Goal: Information Seeking & Learning: Find specific fact

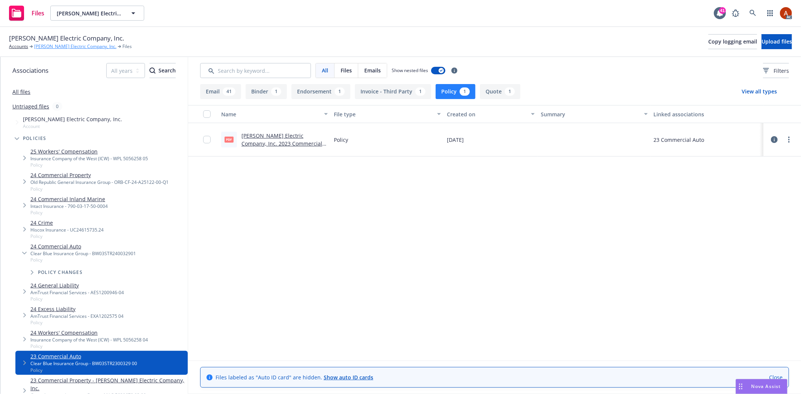
click at [63, 47] on link "Vincent Electric Company, Inc." at bounding box center [75, 46] width 82 height 7
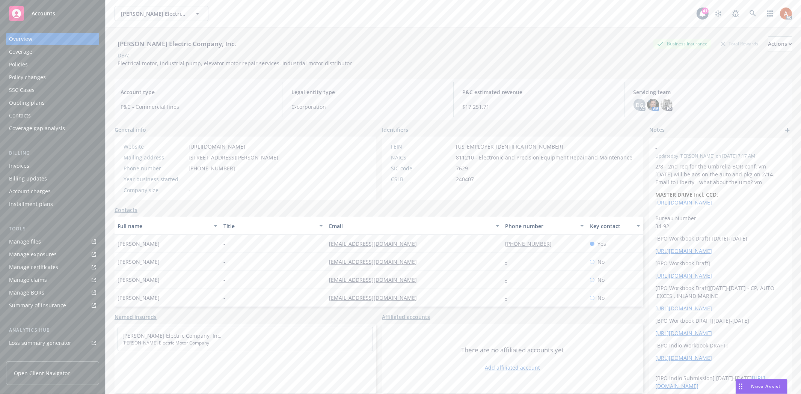
click at [255, 158] on span "8383 Baldwin St, Oakland, CA, 94621" at bounding box center [233, 158] width 90 height 8
copy span "CA"
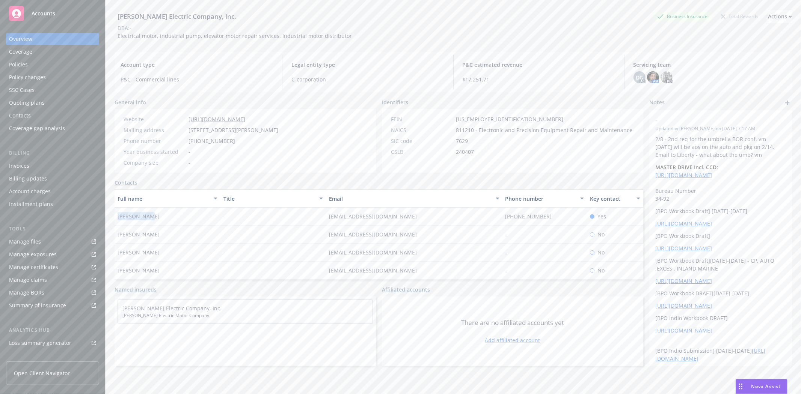
drag, startPoint x: 114, startPoint y: 218, endPoint x: 155, endPoint y: 216, distance: 41.0
click at [155, 216] on div "Tom Marvin" at bounding box center [168, 217] width 106 height 18
copy span "Tom Marvin"
click at [40, 103] on div "Quoting plans" at bounding box center [27, 103] width 36 height 12
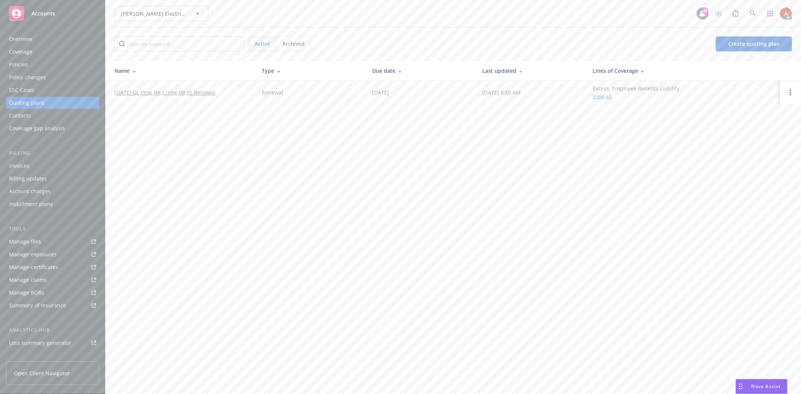
click at [161, 92] on link "[DATE] GL,Prop,BA,Crime,IM,XS Renewal" at bounding box center [165, 93] width 101 height 8
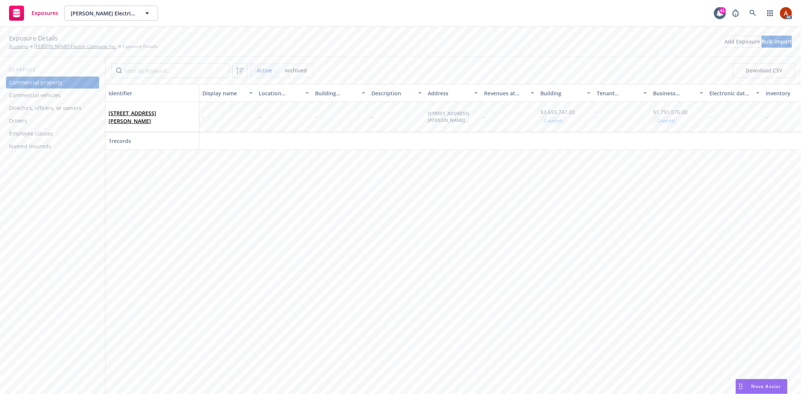
click at [29, 121] on div "Drivers" at bounding box center [52, 121] width 87 height 12
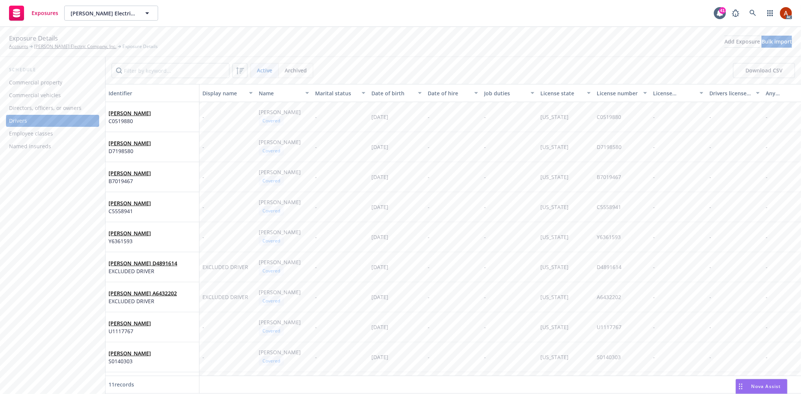
drag, startPoint x: 760, startPoint y: 76, endPoint x: 755, endPoint y: 79, distance: 6.2
click at [760, 76] on button "Download CSV" at bounding box center [764, 70] width 62 height 15
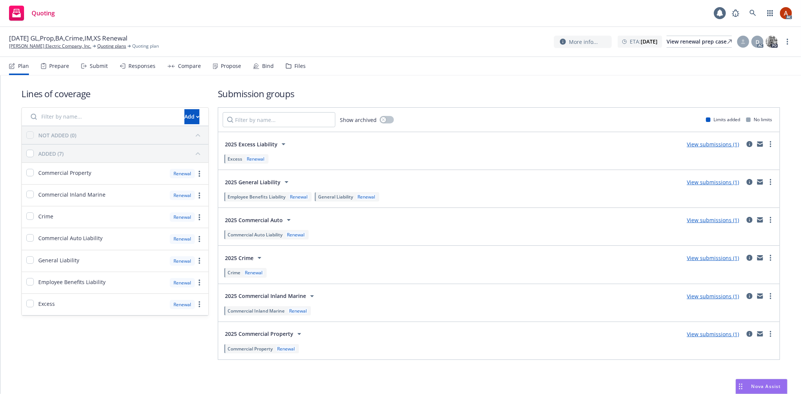
click at [44, 65] on icon at bounding box center [43, 66] width 5 height 6
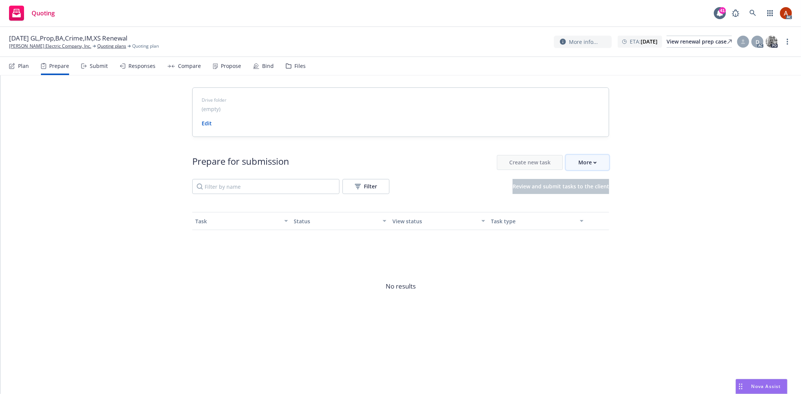
click at [580, 162] on div "More" at bounding box center [587, 162] width 18 height 14
click at [587, 197] on span "Go to Indio account" at bounding box center [599, 197] width 67 height 7
click at [97, 44] on link "Quoting plans" at bounding box center [111, 46] width 29 height 7
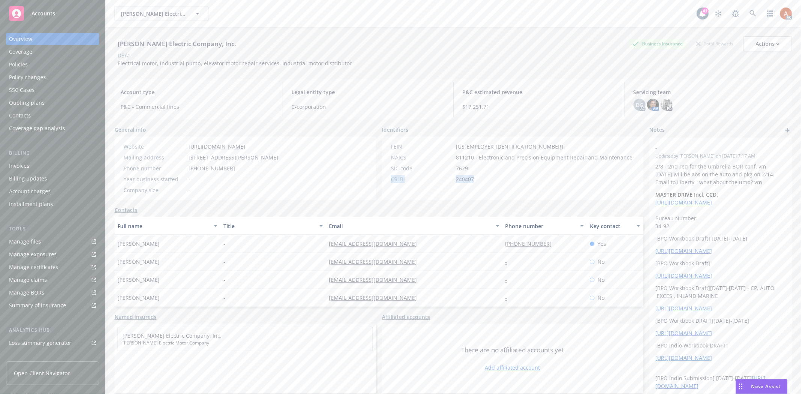
drag, startPoint x: 383, startPoint y: 178, endPoint x: 504, endPoint y: 178, distance: 120.5
click at [504, 178] on div "FEIN 94-1577412 NAICS 811210 - Electronic and Precision Equipment Repair and Ma…" at bounding box center [511, 168] width 259 height 63
click at [472, 203] on div "General info Website https://www.vincentelectric.com/ Mailing address 8383 Bald…" at bounding box center [379, 260] width 529 height 268
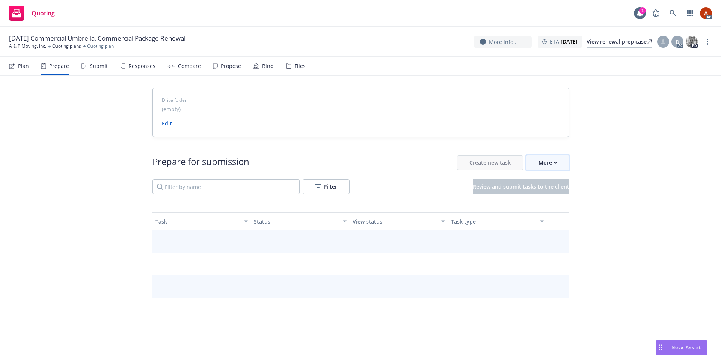
click at [550, 165] on div "More" at bounding box center [547, 162] width 18 height 14
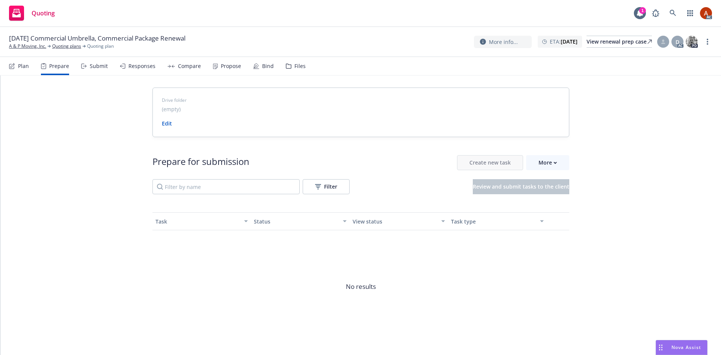
click at [546, 197] on span "Go to Indio account" at bounding box center [556, 196] width 67 height 7
click at [67, 47] on link "Quoting plans" at bounding box center [66, 46] width 29 height 7
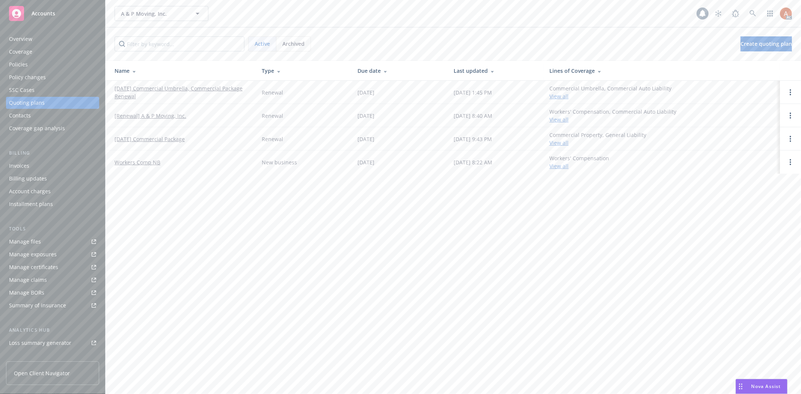
click at [21, 64] on div "Policies" at bounding box center [18, 65] width 19 height 12
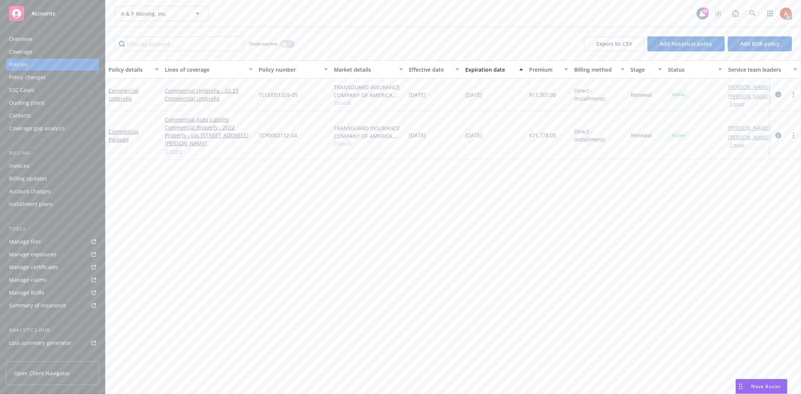
click at [175, 147] on link "3 more" at bounding box center [209, 151] width 88 height 8
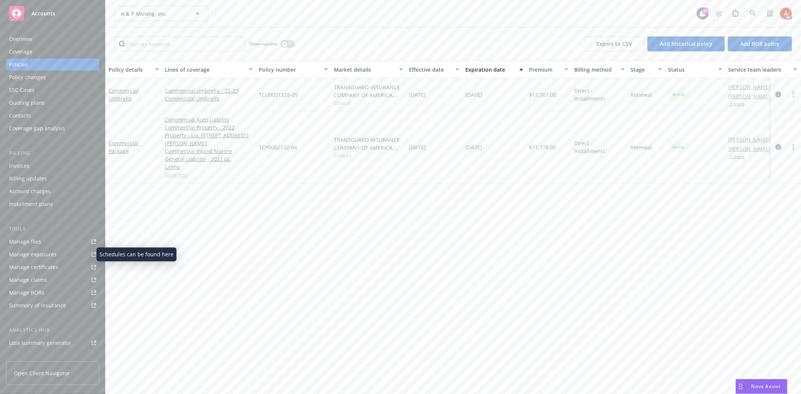
click at [44, 258] on div "Manage exposures" at bounding box center [33, 255] width 48 height 12
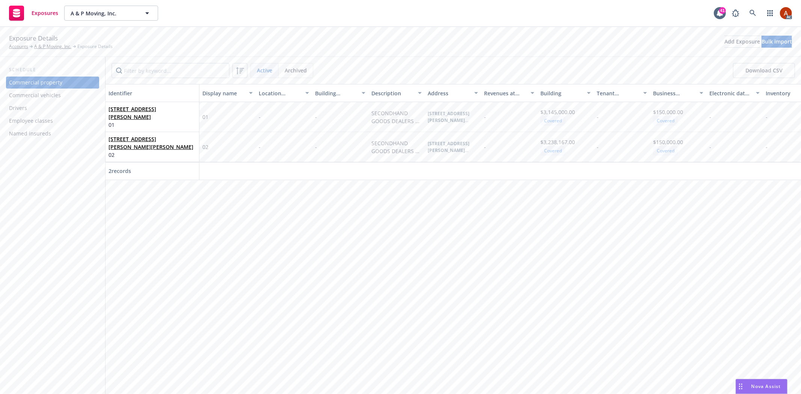
click at [42, 96] on div "Commercial vehicles" at bounding box center [35, 95] width 52 height 12
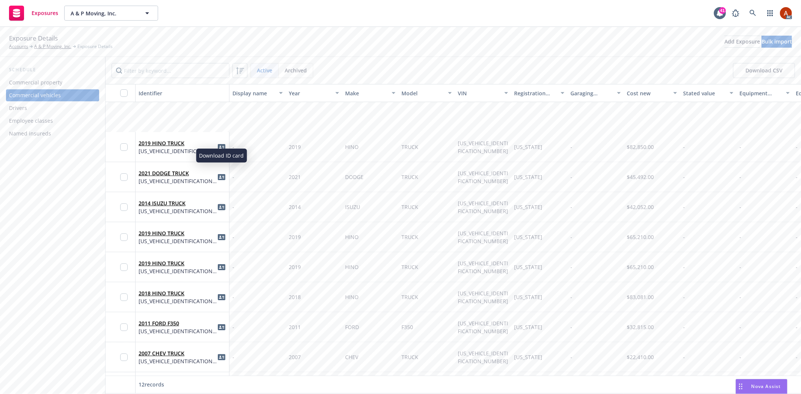
scroll to position [93, 0]
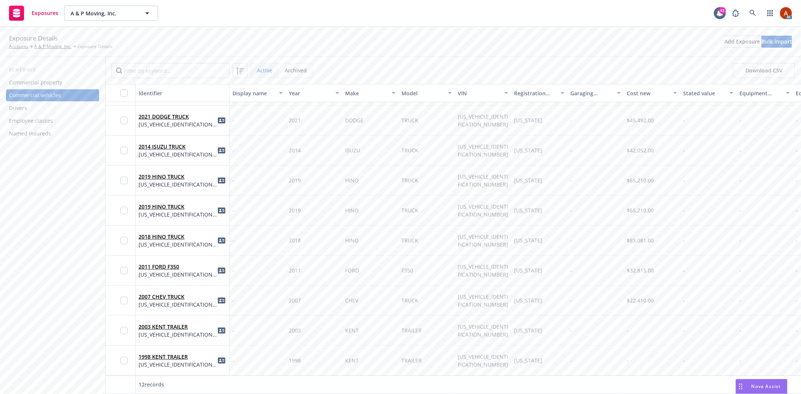
click at [32, 109] on div "Drivers" at bounding box center [52, 108] width 87 height 12
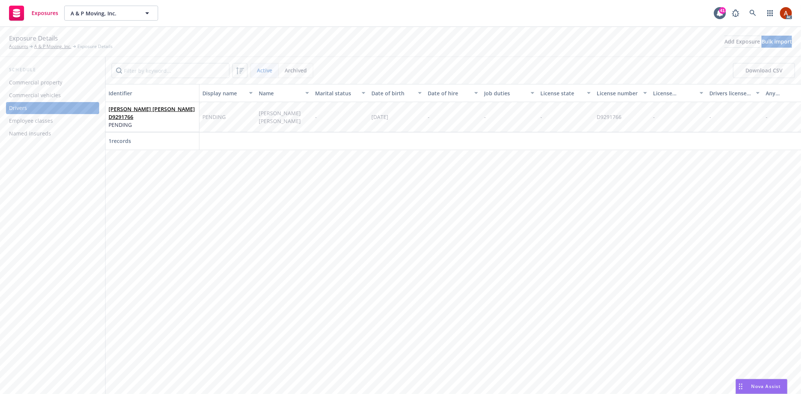
click at [36, 92] on div "Commercial vehicles" at bounding box center [35, 95] width 52 height 12
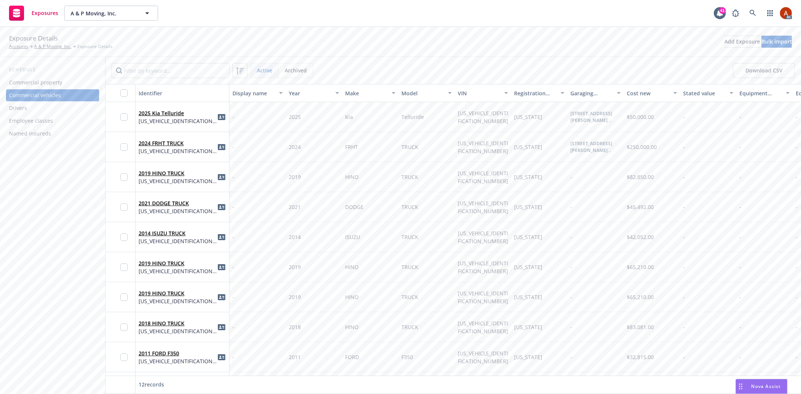
click at [42, 80] on div "Commercial property" at bounding box center [35, 83] width 53 height 12
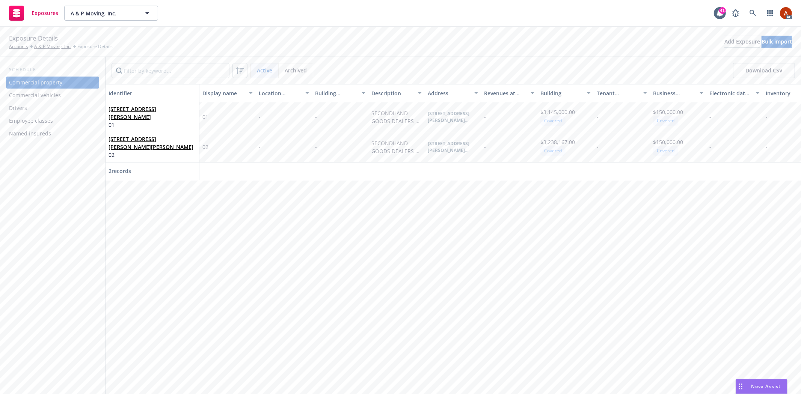
click at [27, 119] on div "Employee classes" at bounding box center [31, 121] width 44 height 12
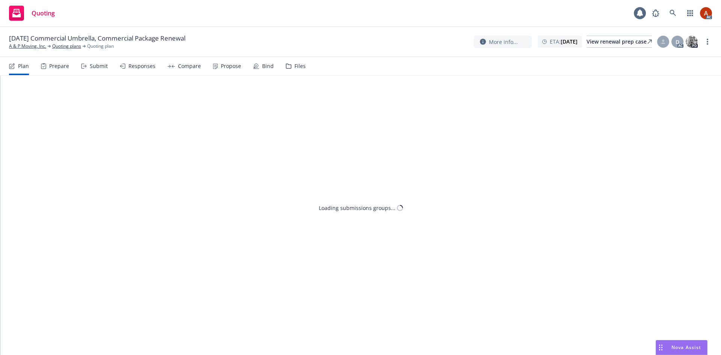
click at [52, 67] on div "Prepare" at bounding box center [59, 66] width 20 height 6
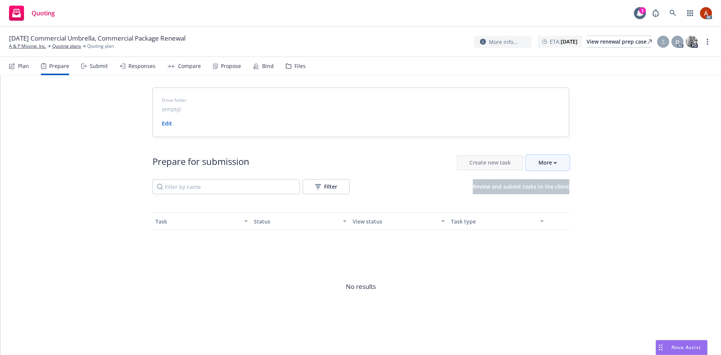
click at [540, 159] on div "More" at bounding box center [547, 162] width 18 height 14
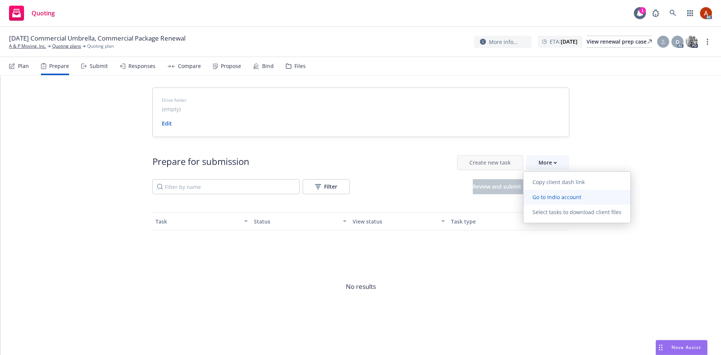
click at [557, 200] on span "Go to Indio account" at bounding box center [556, 196] width 67 height 7
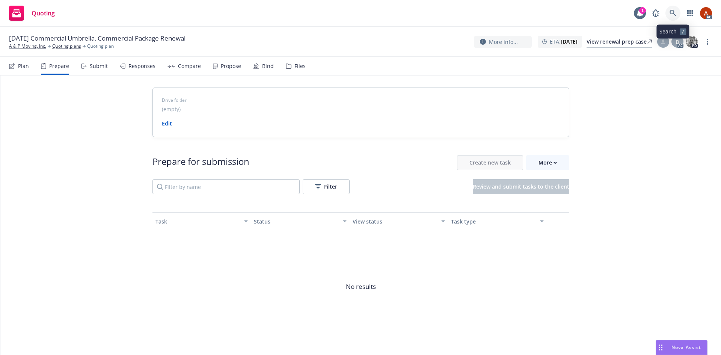
click at [675, 13] on icon at bounding box center [672, 13] width 7 height 7
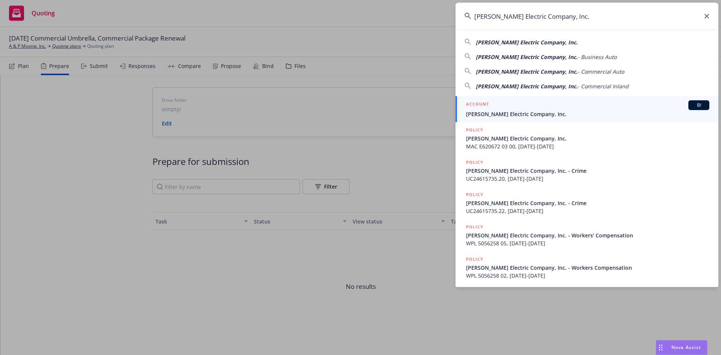
type input "[PERSON_NAME] Electric Company, Inc."
click at [479, 107] on h5 "ACCOUNT" at bounding box center [477, 104] width 23 height 9
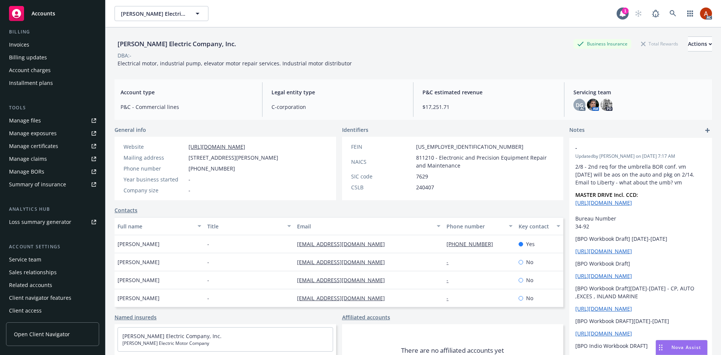
scroll to position [122, 0]
drag, startPoint x: 295, startPoint y: 243, endPoint x: 442, endPoint y: 244, distance: 146.4
click at [442, 244] on div "[PERSON_NAME] - [EMAIL_ADDRESS][DOMAIN_NAME] [PHONE_NUMBER] Yes" at bounding box center [339, 244] width 449 height 18
drag, startPoint x: 283, startPoint y: 265, endPoint x: 389, endPoint y: 266, distance: 105.9
click at [389, 266] on div "[PERSON_NAME] - [EMAIL_ADDRESS][DOMAIN_NAME] - No" at bounding box center [339, 262] width 449 height 18
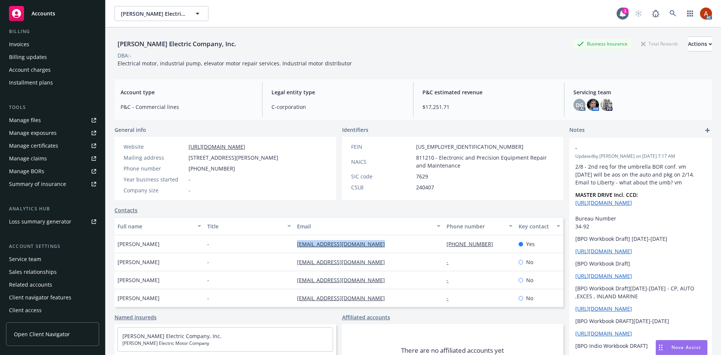
click at [20, 261] on div "Service team" at bounding box center [25, 259] width 32 height 12
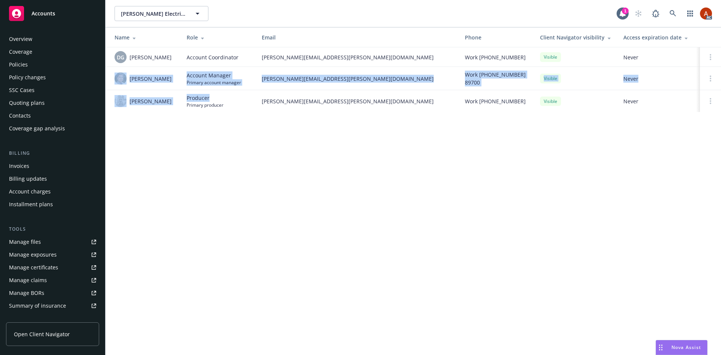
drag, startPoint x: 127, startPoint y: 79, endPoint x: 232, endPoint y: 100, distance: 107.2
click at [232, 100] on tbody "DG [PERSON_NAME] Account Coordinator [PERSON_NAME][EMAIL_ADDRESS][PERSON_NAME][…" at bounding box center [413, 79] width 615 height 65
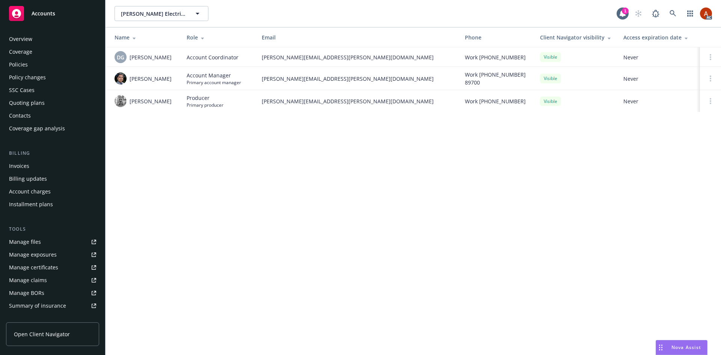
click at [168, 148] on div "[PERSON_NAME] Electric Company, Inc. [PERSON_NAME] Electric Company, Inc. 1 AC …" at bounding box center [413, 177] width 615 height 355
drag, startPoint x: 129, startPoint y: 79, endPoint x: 170, endPoint y: 77, distance: 41.7
click at [170, 77] on div "[PERSON_NAME]" at bounding box center [145, 78] width 60 height 12
copy span "[PERSON_NAME]"
click at [154, 119] on div "Name Role Email Phone Client Navigator visibility Access expiration date DG [PE…" at bounding box center [413, 73] width 615 height 93
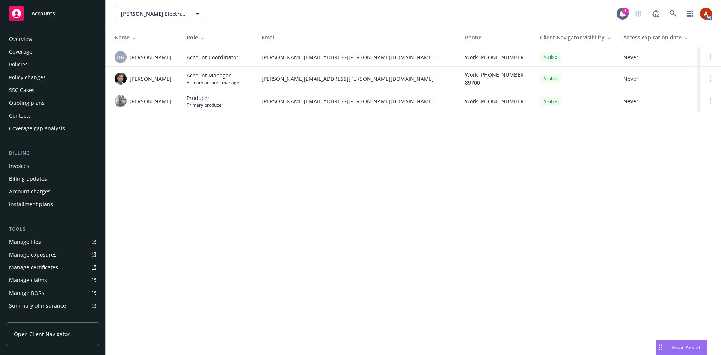
click at [159, 87] on td "[PERSON_NAME]" at bounding box center [143, 78] width 75 height 23
drag, startPoint x: 130, startPoint y: 79, endPoint x: 164, endPoint y: 79, distance: 34.5
click at [164, 79] on div "[PERSON_NAME]" at bounding box center [145, 78] width 60 height 12
copy span "[PERSON_NAME]"
click at [670, 12] on icon at bounding box center [672, 13] width 6 height 6
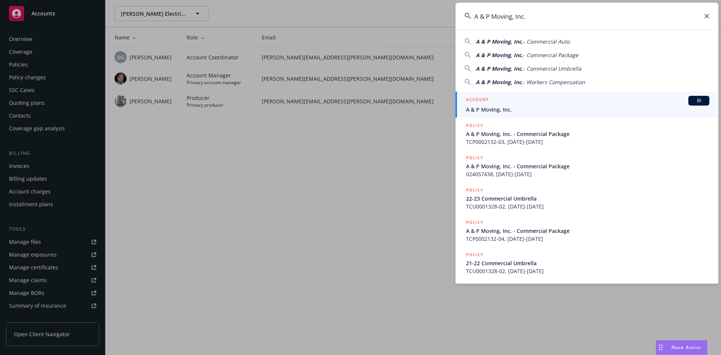
type input "A & P Moving, Inc."
click at [479, 100] on h5 "ACCOUNT" at bounding box center [477, 100] width 23 height 9
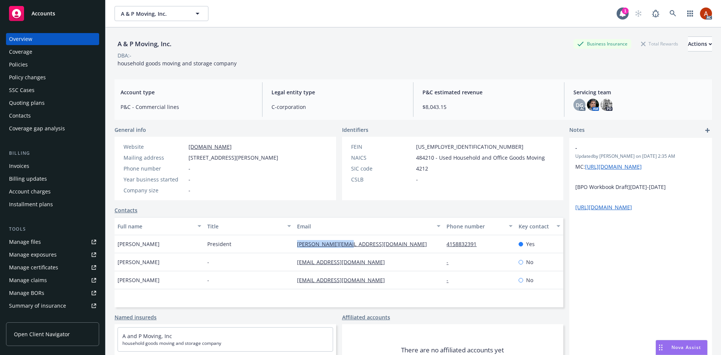
drag, startPoint x: 301, startPoint y: 246, endPoint x: 365, endPoint y: 246, distance: 64.2
click at [365, 246] on div "[PERSON_NAME] President [PERSON_NAME][EMAIL_ADDRESS][DOMAIN_NAME] 4158832391 Yes" at bounding box center [339, 244] width 449 height 18
copy div "[PERSON_NAME][EMAIL_ADDRESS][DOMAIN_NAME]"
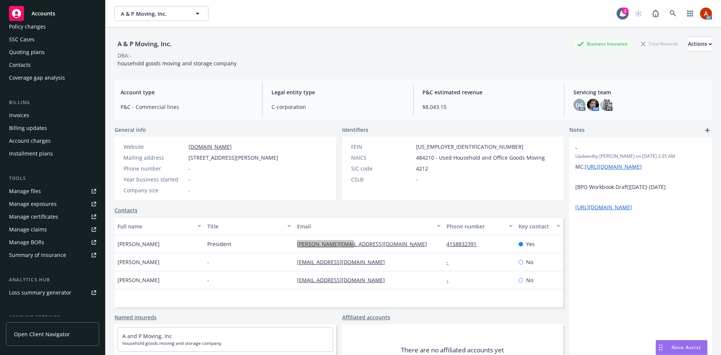
scroll to position [122, 0]
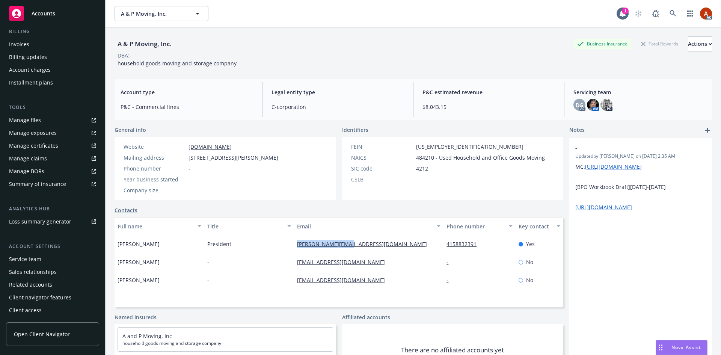
click at [17, 258] on div "Service team" at bounding box center [25, 259] width 32 height 12
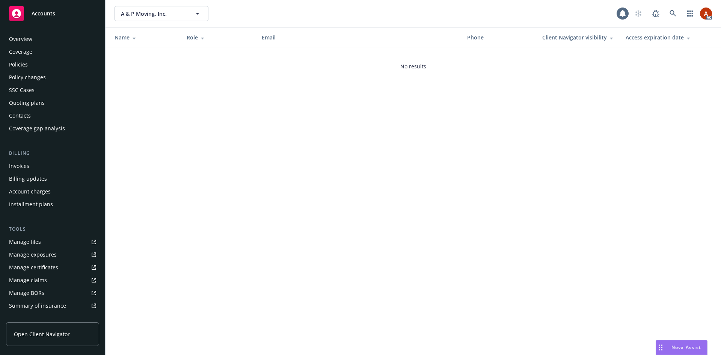
scroll to position [122, 0]
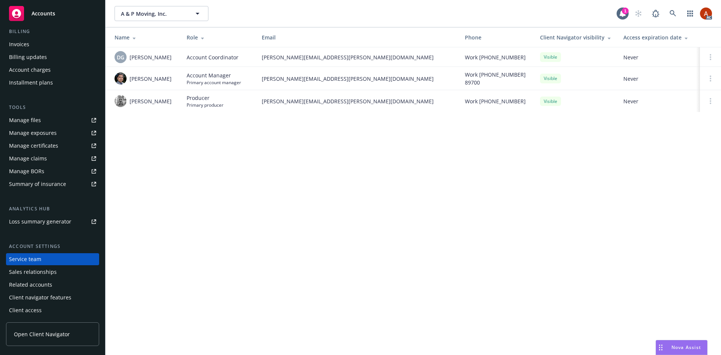
click at [136, 80] on span "[PERSON_NAME]" at bounding box center [151, 79] width 42 height 8
click at [142, 107] on div "[PERSON_NAME]" at bounding box center [145, 101] width 60 height 12
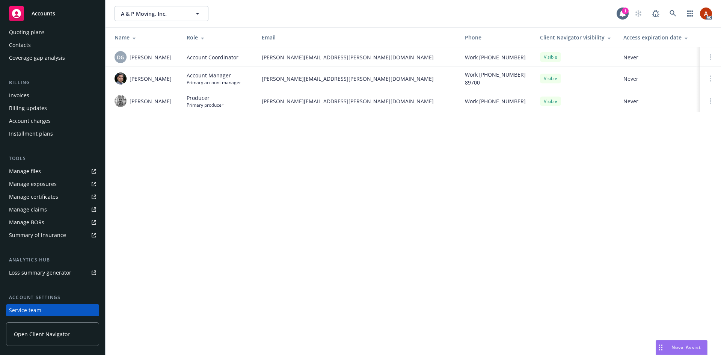
scroll to position [0, 0]
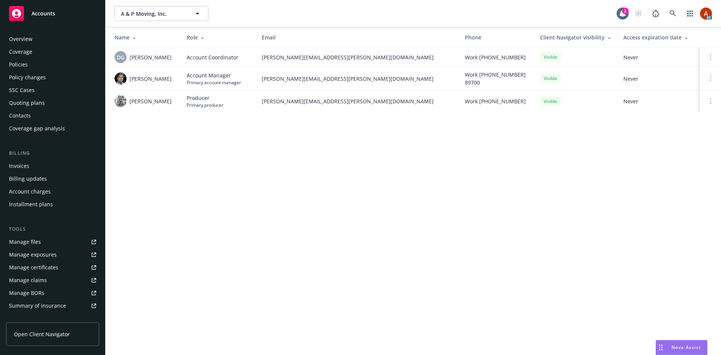
click at [35, 103] on div "Quoting plans" at bounding box center [27, 103] width 36 height 12
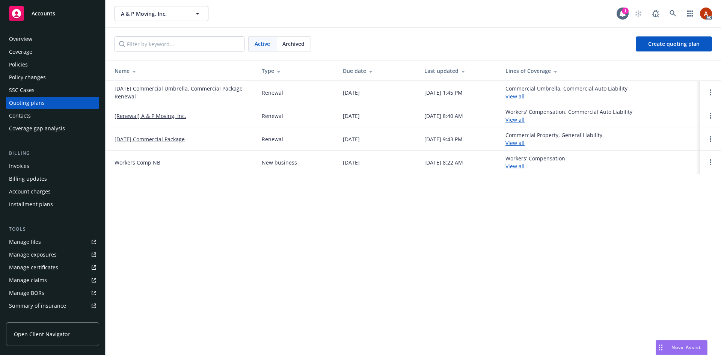
drag, startPoint x: 122, startPoint y: 92, endPoint x: 143, endPoint y: 99, distance: 22.4
click at [143, 99] on td "11/09/25 Commercial Umbrella, Commercial Package Renewal" at bounding box center [181, 92] width 150 height 23
copy link "11/09/25 Commercial Umbrella, Commercial Package Renewal"
click at [18, 41] on div "Overview" at bounding box center [20, 39] width 23 height 12
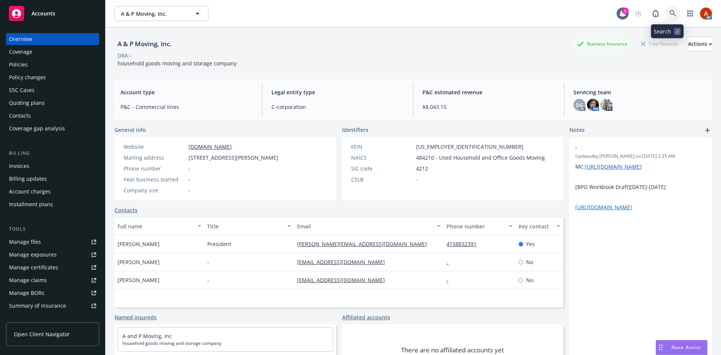
click at [669, 12] on icon at bounding box center [672, 13] width 7 height 7
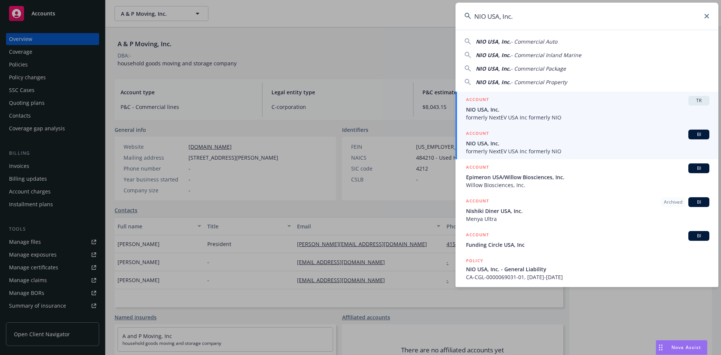
type input "NIO USA, Inc."
click at [470, 134] on li "ACCOUNT BI NIO USA, Inc. formerly NextEV USA Inc formerly NIO" at bounding box center [586, 142] width 263 height 34
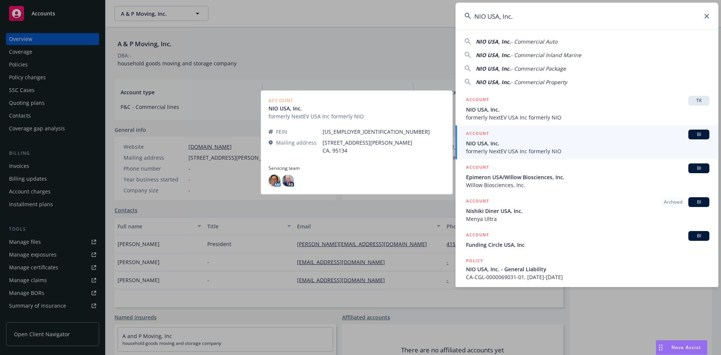
click at [476, 132] on h5 "ACCOUNT" at bounding box center [477, 134] width 23 height 9
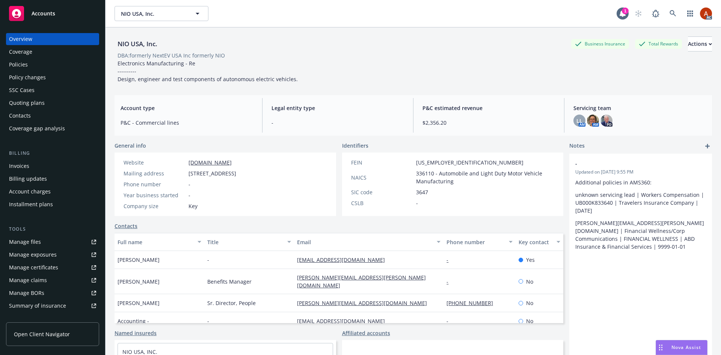
click at [21, 65] on div "Policies" at bounding box center [18, 65] width 19 height 12
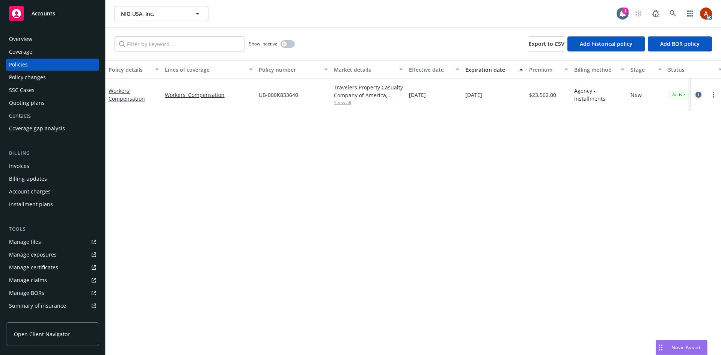
click at [695, 95] on icon "circleInformation" at bounding box center [698, 95] width 6 height 6
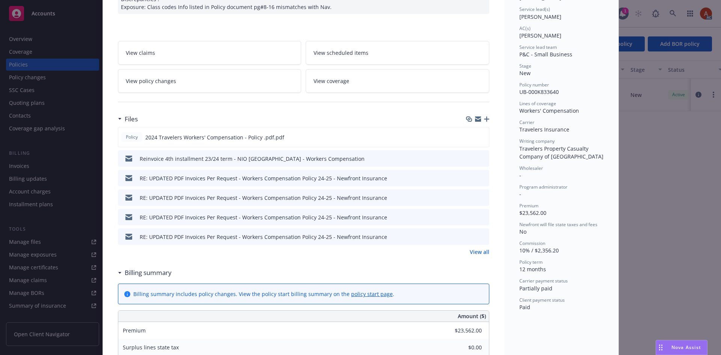
scroll to position [113, 0]
click at [472, 251] on link "View all" at bounding box center [480, 251] width 20 height 8
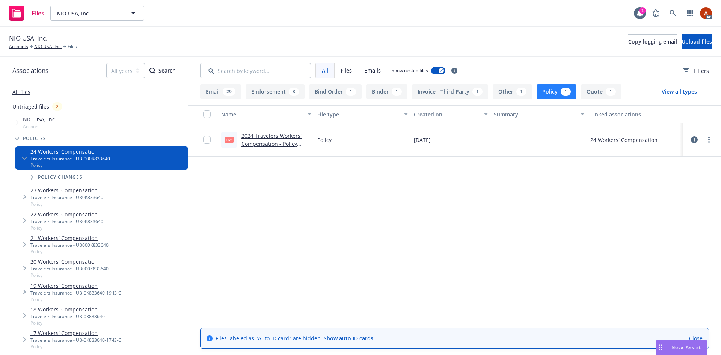
click at [277, 136] on link "2024 Travelers Workers' Compensation - Policy .pdf.pdf" at bounding box center [271, 143] width 60 height 23
click at [277, 90] on button "Endorsement 3" at bounding box center [275, 91] width 59 height 15
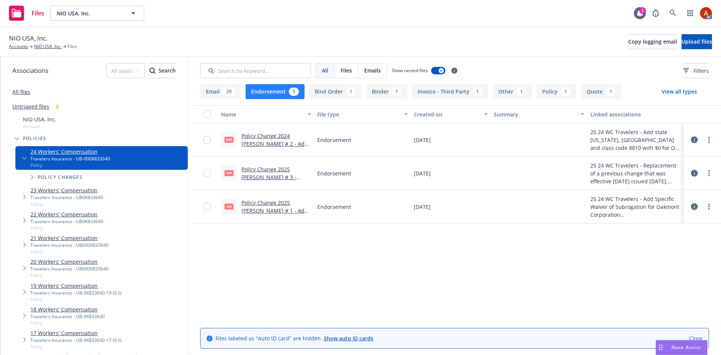
click at [697, 141] on icon at bounding box center [694, 139] width 7 height 7
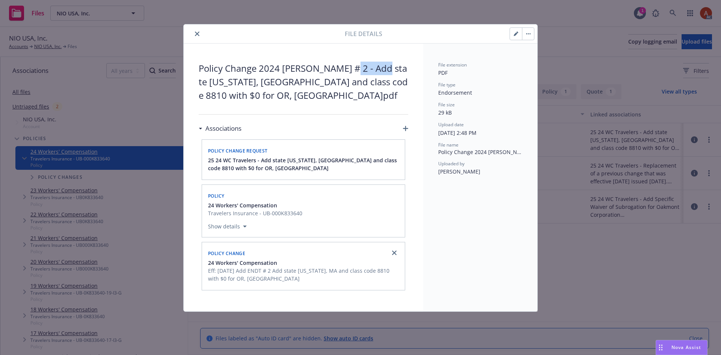
drag, startPoint x: 374, startPoint y: 71, endPoint x: 383, endPoint y: 73, distance: 9.6
click at [383, 73] on span "Policy Change 2024 WC ENDT # 2 - Add state OR, MA and class code 8810 with $0 f…" at bounding box center [304, 82] width 210 height 41
click at [197, 32] on icon "close" at bounding box center [197, 34] width 5 height 5
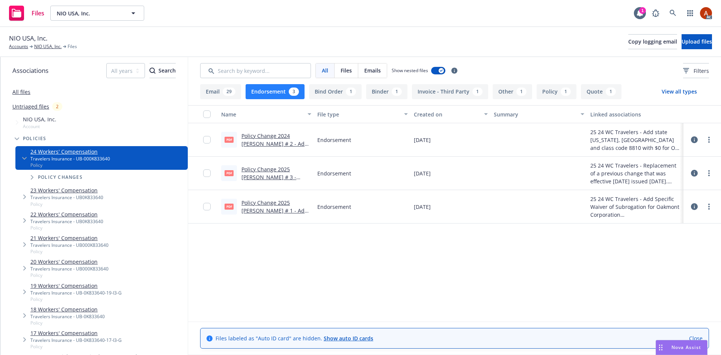
click at [274, 136] on link "Policy Change 2024 WC ENDT # 2 - Add state OR, MA and class code 8810 with $0 f…" at bounding box center [275, 159] width 68 height 54
click at [270, 168] on link "Policy Change 2025 WC ENDT # 3 - Replacement of a previous change that was effe…" at bounding box center [274, 185] width 67 height 39
click at [261, 202] on link "Policy Change 2025 WC ENDT # 1 - Add Specific Waiver of Subrogation for Oakmont…" at bounding box center [274, 218] width 66 height 39
click at [48, 47] on link "NIO USA, Inc." at bounding box center [47, 46] width 27 height 7
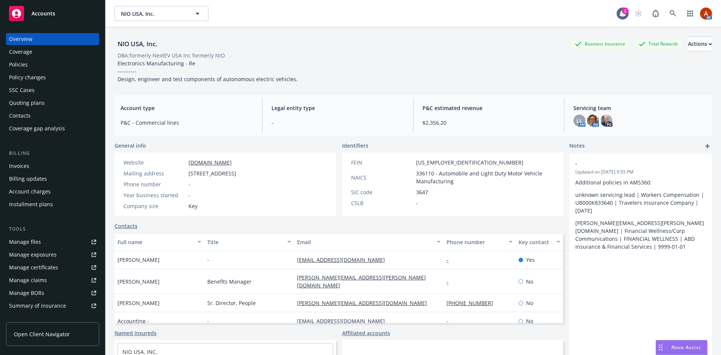
click at [20, 63] on div "Policies" at bounding box center [18, 65] width 19 height 12
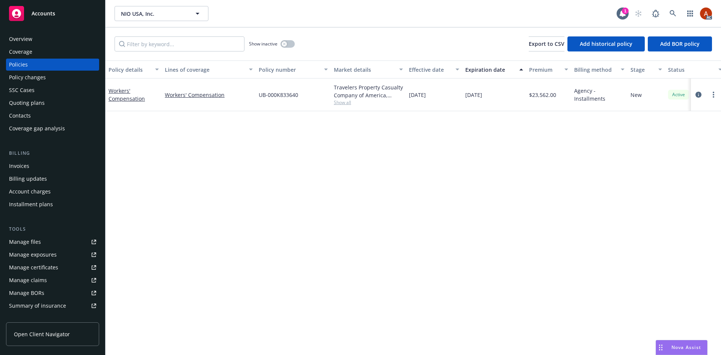
click at [348, 102] on span "Show all" at bounding box center [368, 102] width 69 height 6
click at [284, 42] on div "button" at bounding box center [284, 43] width 5 height 5
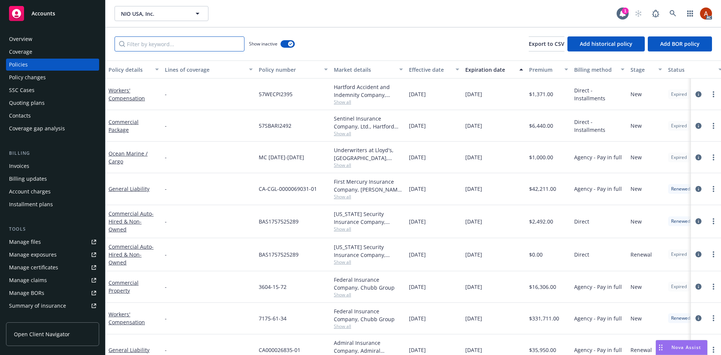
click at [207, 46] on input "Filter by keyword..." at bounding box center [180, 43] width 130 height 15
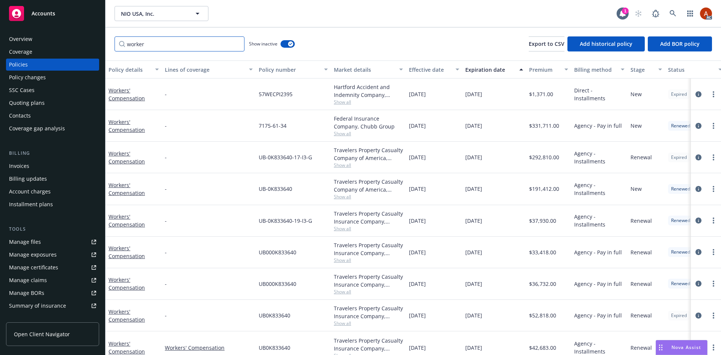
type input "worker"
click at [419, 70] on div "Effective date" at bounding box center [430, 70] width 42 height 8
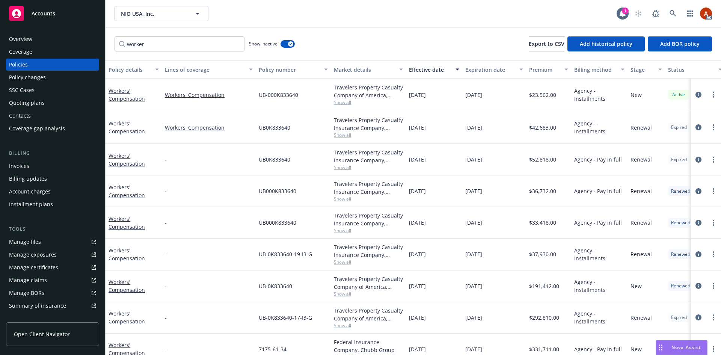
drag, startPoint x: 411, startPoint y: 94, endPoint x: 500, endPoint y: 92, distance: 89.4
click at [500, 92] on div "Workers' Compensation Workers' Compensation UB-000K833640 Travelers Property Ca…" at bounding box center [468, 94] width 725 height 33
drag, startPoint x: 417, startPoint y: 129, endPoint x: 555, endPoint y: 130, distance: 138.2
click at [555, 130] on div "Workers' Compensation Workers' Compensation UB0K833640 Travelers Property Casua…" at bounding box center [468, 127] width 725 height 33
drag, startPoint x: 415, startPoint y: 162, endPoint x: 553, endPoint y: 161, distance: 137.8
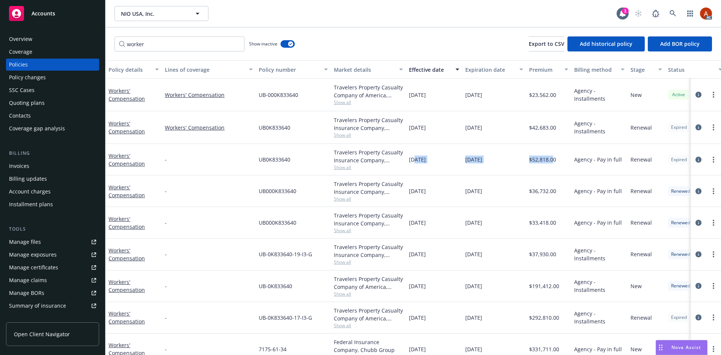
click at [553, 161] on div "Workers' Compensation - UB0K833640 Travelers Property Casualty Insurance Compan…" at bounding box center [468, 160] width 725 height 32
drag, startPoint x: 413, startPoint y: 193, endPoint x: 561, endPoint y: 196, distance: 148.0
click at [561, 196] on div "Workers' Compensation - UB000K833640 Travelers Property Casualty Insurance Comp…" at bounding box center [468, 191] width 725 height 32
drag, startPoint x: 417, startPoint y: 224, endPoint x: 552, endPoint y: 221, distance: 135.2
click at [552, 221] on div "Workers' Compensation - UB000K833640 Travelers Property Casualty Insurance Comp…" at bounding box center [468, 223] width 725 height 32
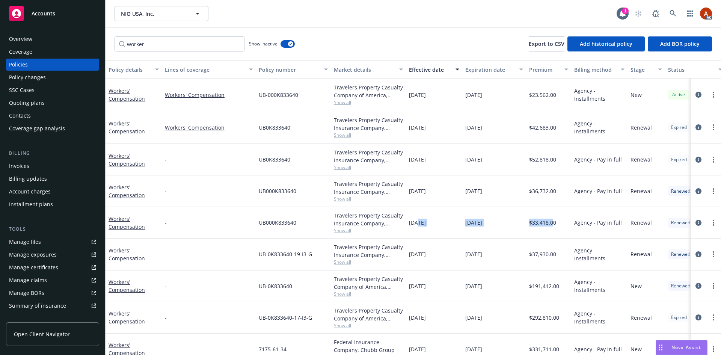
scroll to position [47, 0]
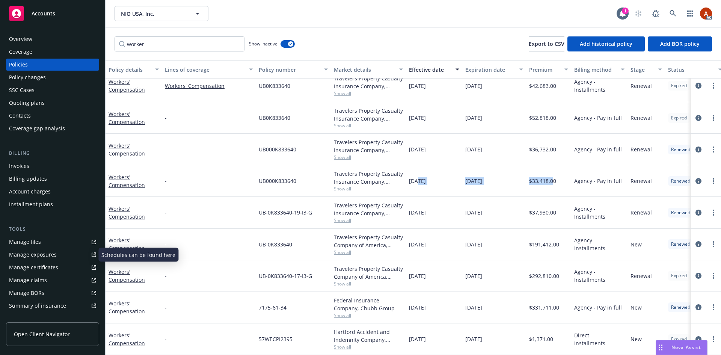
click at [19, 244] on div "Manage files" at bounding box center [25, 242] width 32 height 12
click at [37, 256] on div "Manage exposures" at bounding box center [33, 255] width 48 height 12
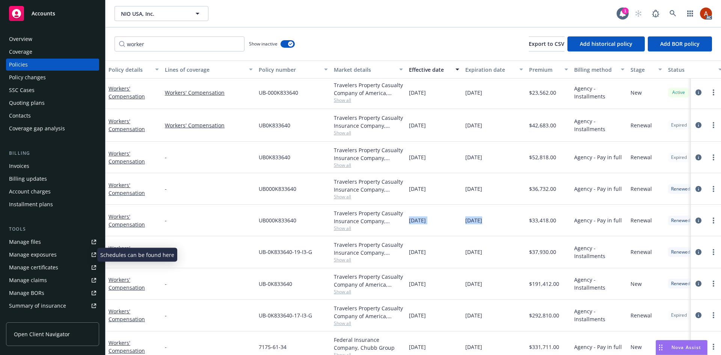
scroll to position [0, 0]
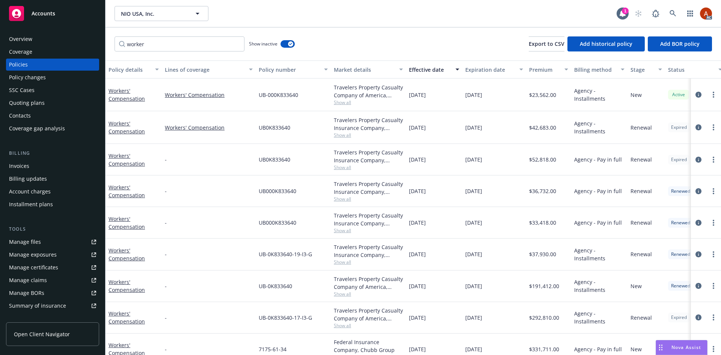
click at [349, 233] on span "Show all" at bounding box center [368, 230] width 69 height 6
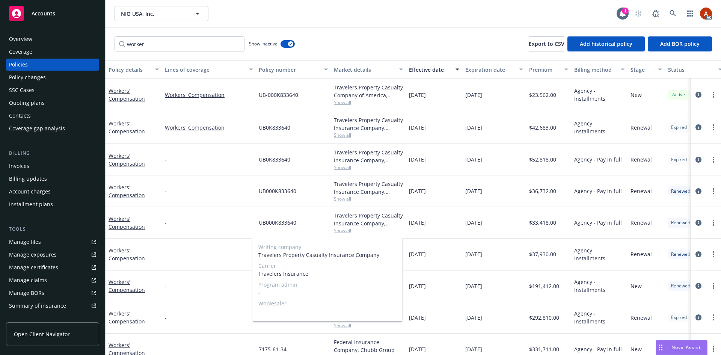
click at [347, 233] on span "Show all" at bounding box center [368, 230] width 69 height 6
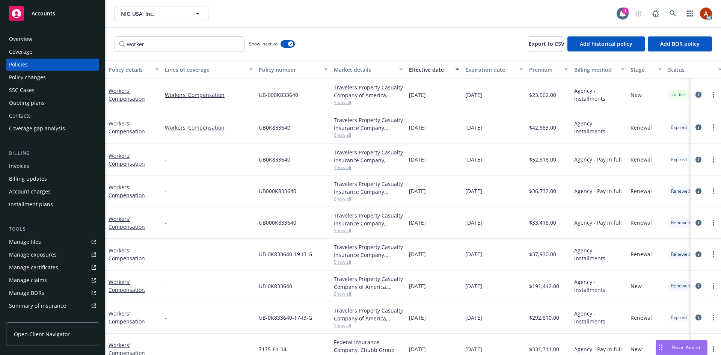
click at [695, 95] on icon "circleInformation" at bounding box center [698, 95] width 6 height 6
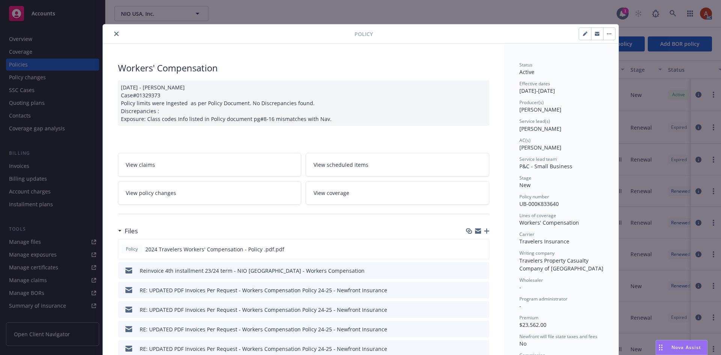
click at [148, 195] on span "View policy changes" at bounding box center [151, 193] width 50 height 8
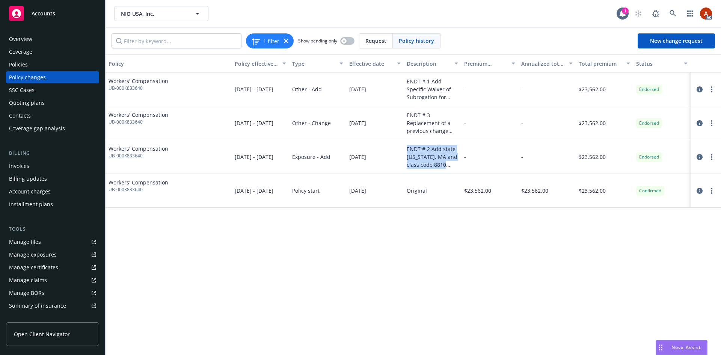
drag, startPoint x: 422, startPoint y: 155, endPoint x: 441, endPoint y: 169, distance: 23.7
click at [441, 169] on div "ENDT # 2 Add state OR, MA and class code 8810 with $0 for OR, MA" at bounding box center [432, 157] width 57 height 34
click at [473, 160] on div "-" at bounding box center [489, 157] width 57 height 34
click at [701, 153] on link "circleInformation" at bounding box center [699, 156] width 9 height 9
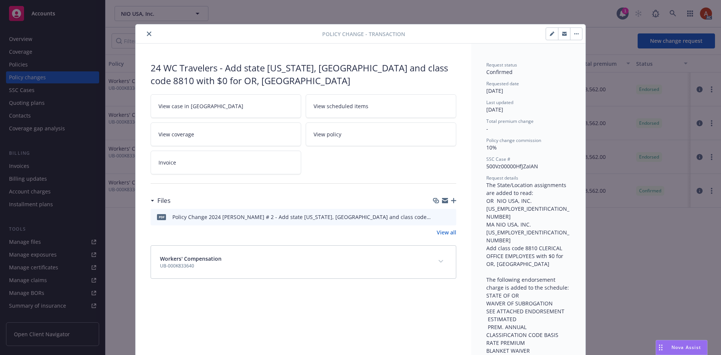
click at [180, 107] on span "View case in SSC" at bounding box center [200, 106] width 85 height 8
click at [145, 31] on button "close" at bounding box center [149, 33] width 9 height 9
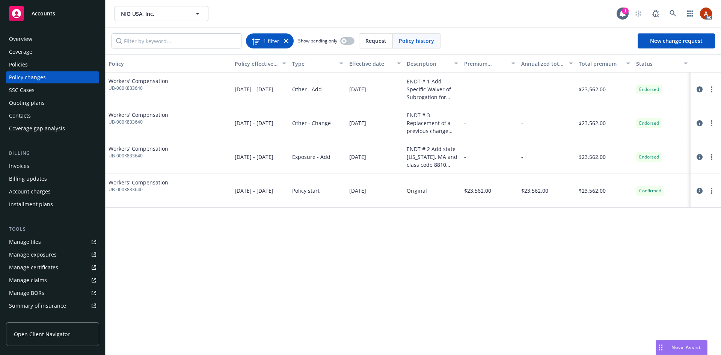
click at [287, 39] on icon at bounding box center [286, 41] width 5 height 5
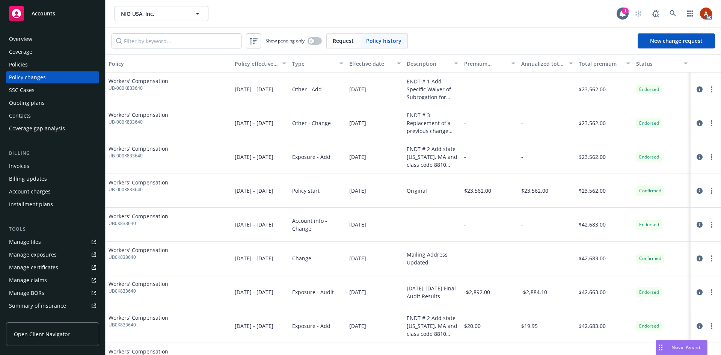
click at [21, 64] on div "Policies" at bounding box center [18, 65] width 19 height 12
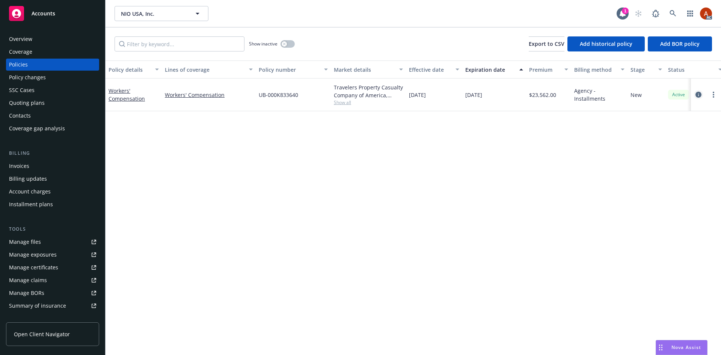
click at [698, 94] on icon "circleInformation" at bounding box center [698, 95] width 6 height 6
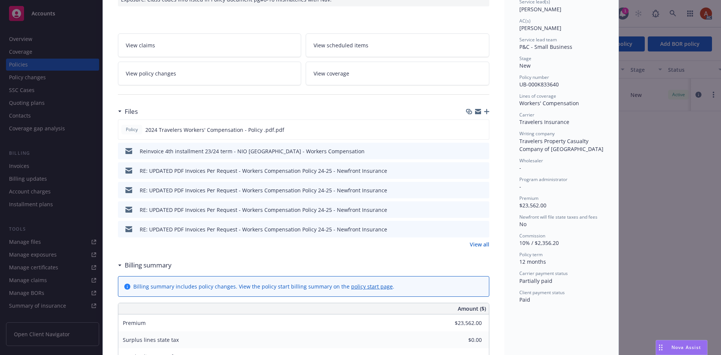
scroll to position [150, 0]
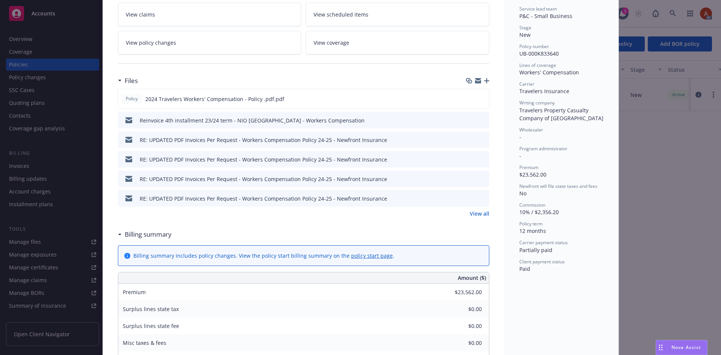
click at [478, 211] on link "View all" at bounding box center [480, 214] width 20 height 8
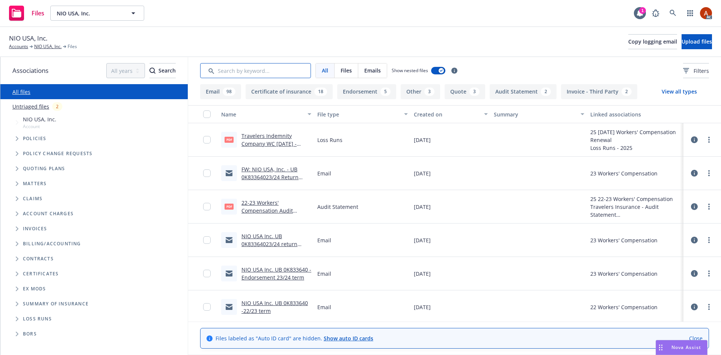
click at [277, 67] on input "Search by keyword..." at bounding box center [255, 70] width 111 height 15
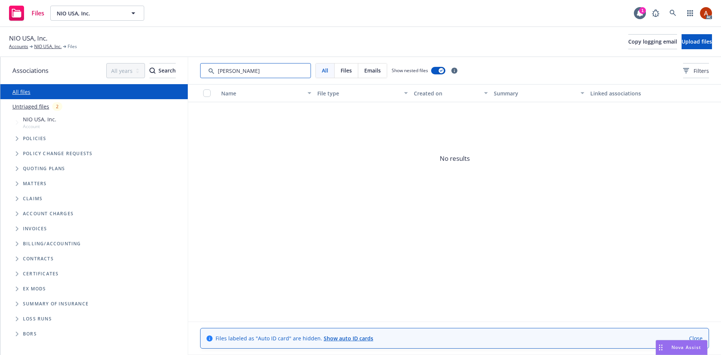
drag, startPoint x: 267, startPoint y: 69, endPoint x: 199, endPoint y: 63, distance: 69.0
click at [199, 63] on div "All Files Emails Show nested files Filters" at bounding box center [454, 70] width 533 height 27
type input "130"
drag, startPoint x: 240, startPoint y: 72, endPoint x: 186, endPoint y: 68, distance: 53.8
click at [186, 68] on div "Associations All years 2027 2026 2025 2024 2023 2022 2021 2020 2019 2018 2017 2…" at bounding box center [360, 206] width 721 height 298
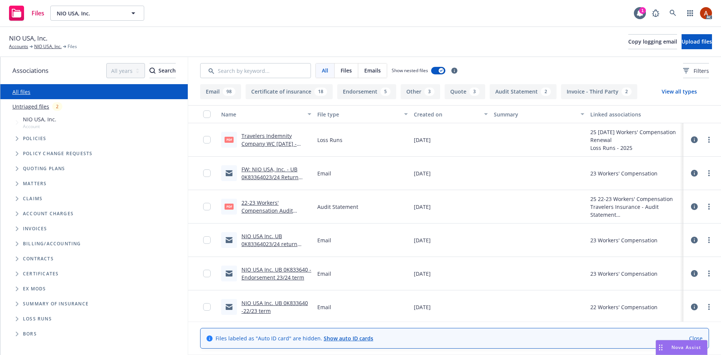
click at [363, 97] on button "Endorsement 5" at bounding box center [366, 91] width 59 height 15
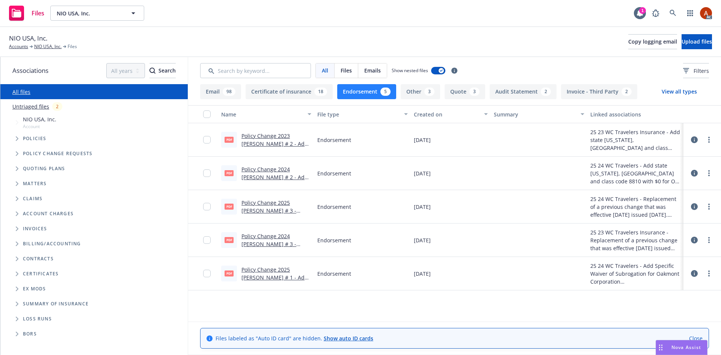
click at [354, 93] on button "Endorsement 5" at bounding box center [366, 91] width 59 height 15
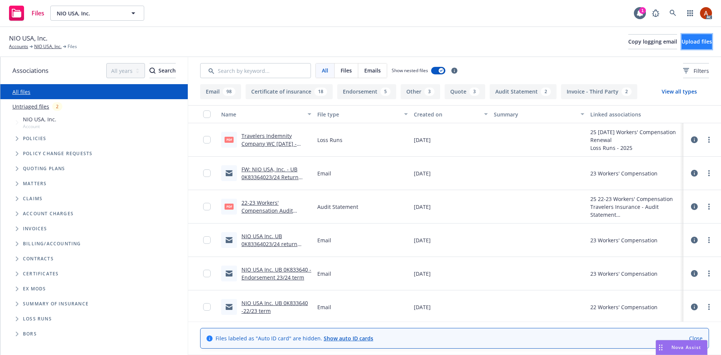
click at [687, 41] on span "Upload files" at bounding box center [696, 41] width 30 height 7
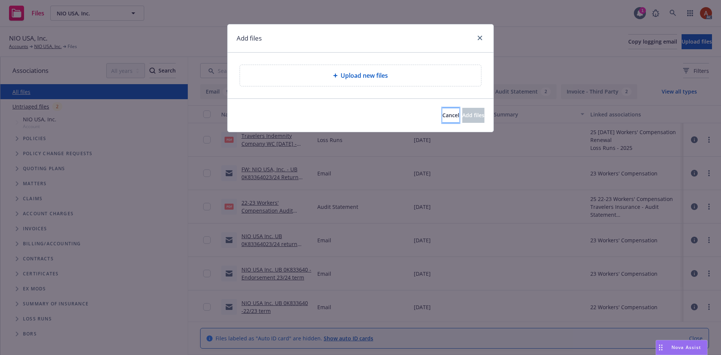
click at [442, 118] on button "Cancel" at bounding box center [450, 115] width 17 height 15
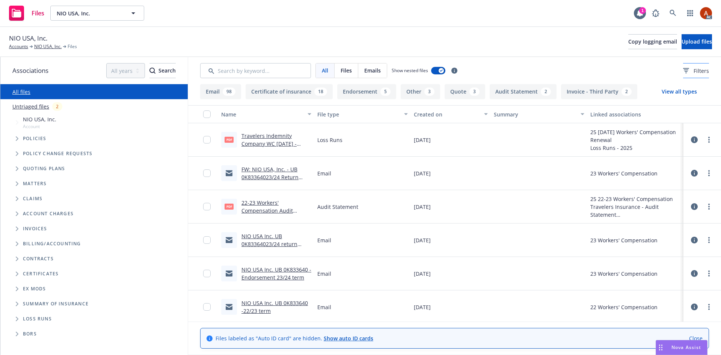
click at [684, 69] on icon at bounding box center [686, 69] width 5 height 1
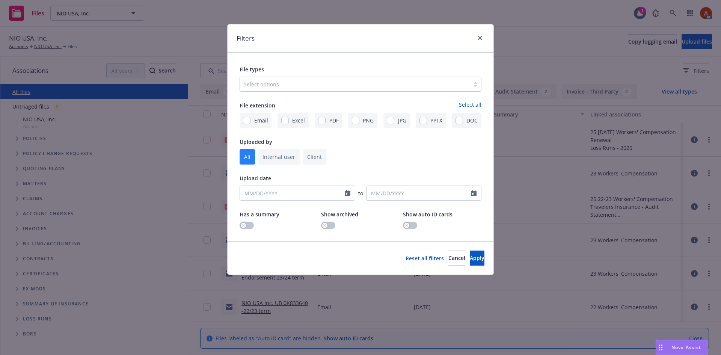
click at [329, 81] on div at bounding box center [355, 84] width 222 height 9
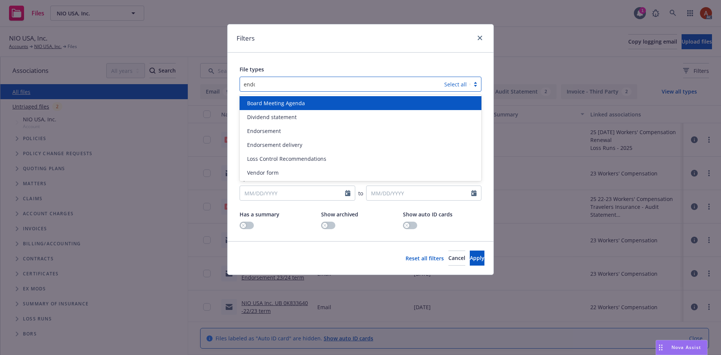
type input "endor"
click at [282, 104] on div "Endorsement" at bounding box center [360, 103] width 233 height 8
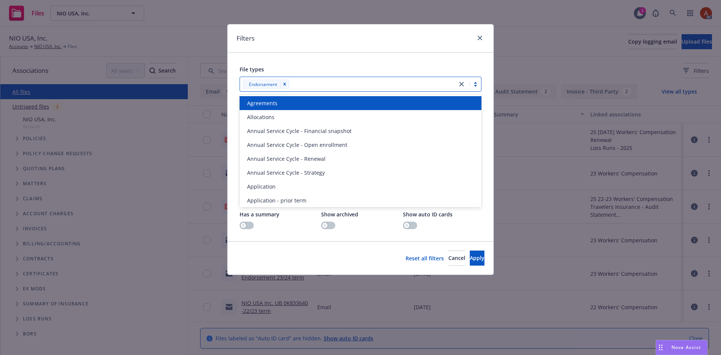
click at [306, 84] on div at bounding box center [372, 84] width 162 height 9
type input "poli"
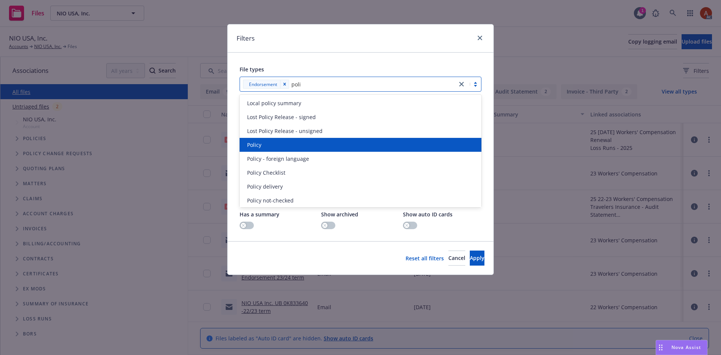
click at [279, 145] on div "Policy" at bounding box center [360, 145] width 233 height 8
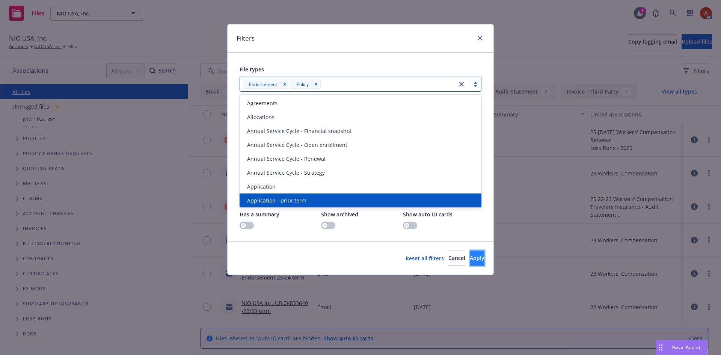
click at [470, 258] on span "Apply" at bounding box center [477, 257] width 15 height 7
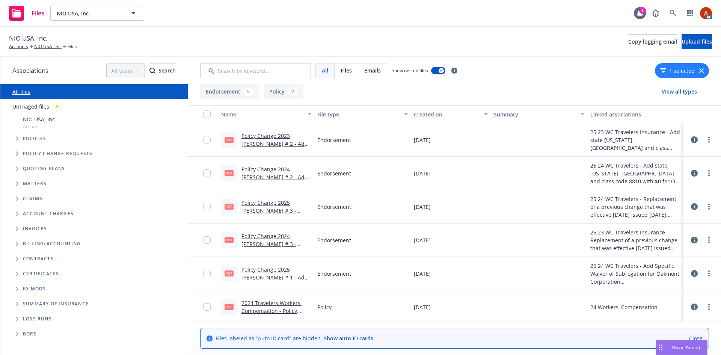
click at [691, 141] on icon at bounding box center [694, 139] width 7 height 7
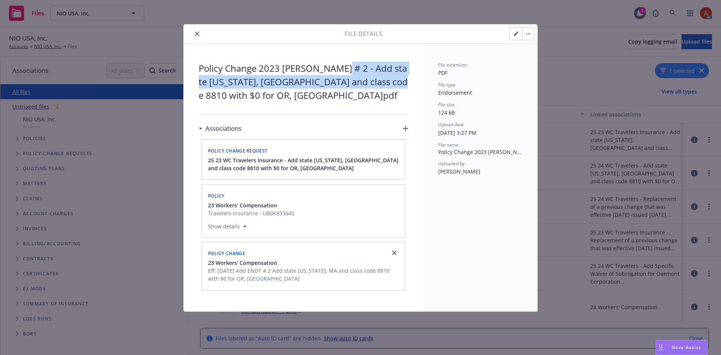
drag, startPoint x: 343, startPoint y: 69, endPoint x: 404, endPoint y: 85, distance: 62.9
click at [404, 85] on span "Policy Change 2023 WC ENDT # 2 - Add state OR, MA and class code 8810 with $0 f…" at bounding box center [304, 82] width 210 height 41
click at [196, 32] on icon "close" at bounding box center [197, 34] width 5 height 5
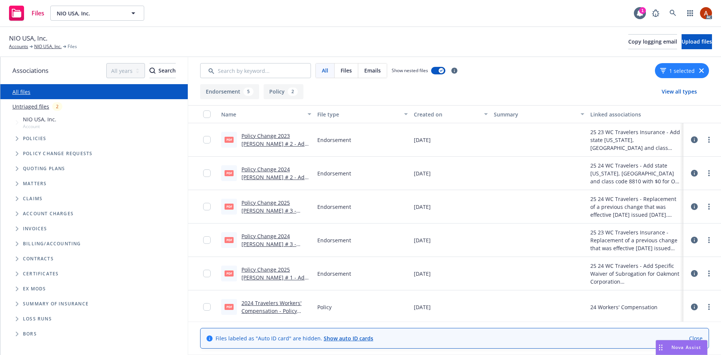
click at [691, 173] on icon at bounding box center [694, 173] width 7 height 7
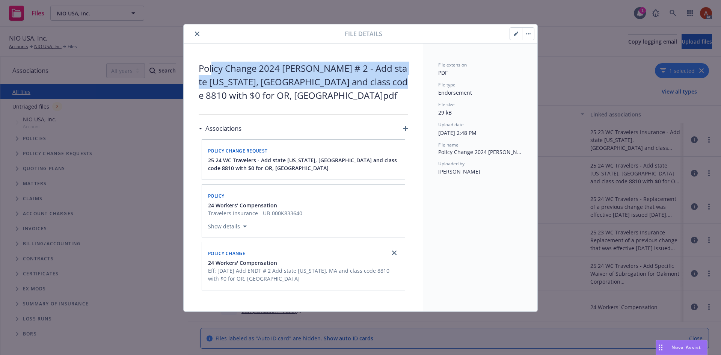
drag, startPoint x: 211, startPoint y: 70, endPoint x: 387, endPoint y: 83, distance: 176.2
click at [395, 83] on span "Policy Change 2024 WC ENDT # 2 - Add state OR, MA and class code 8810 with $0 f…" at bounding box center [304, 82] width 210 height 41
click at [196, 35] on icon "close" at bounding box center [197, 34] width 5 height 5
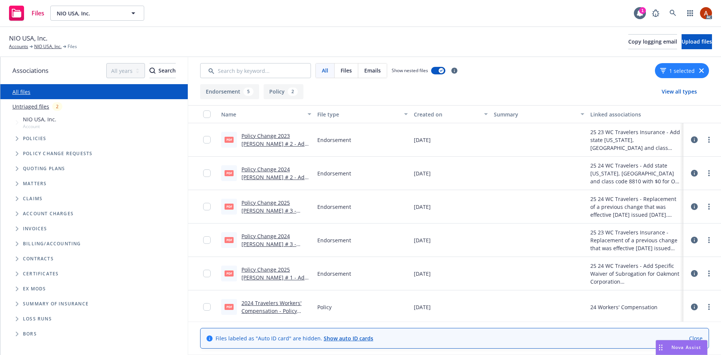
drag, startPoint x: 411, startPoint y: 208, endPoint x: 485, endPoint y: 205, distance: 74.8
click at [485, 205] on div "01/31/2025" at bounding box center [451, 206] width 80 height 33
click at [691, 207] on icon at bounding box center [694, 206] width 7 height 7
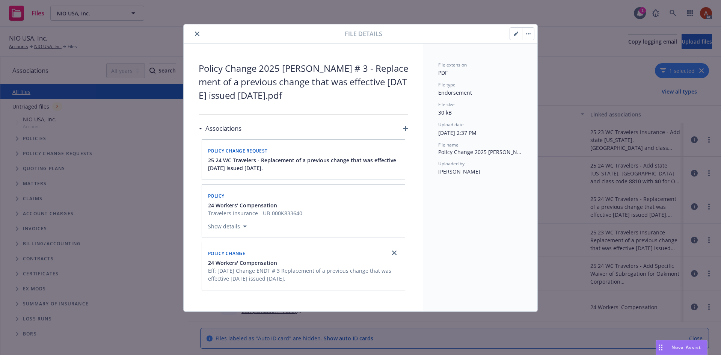
drag, startPoint x: 348, startPoint y: 69, endPoint x: 329, endPoint y: 93, distance: 30.2
click at [329, 93] on span "Policy Change 2025 WC ENDT # 3 - Replacement of a previous change that was effe…" at bounding box center [304, 82] width 210 height 41
click at [198, 33] on icon "close" at bounding box center [197, 34] width 5 height 5
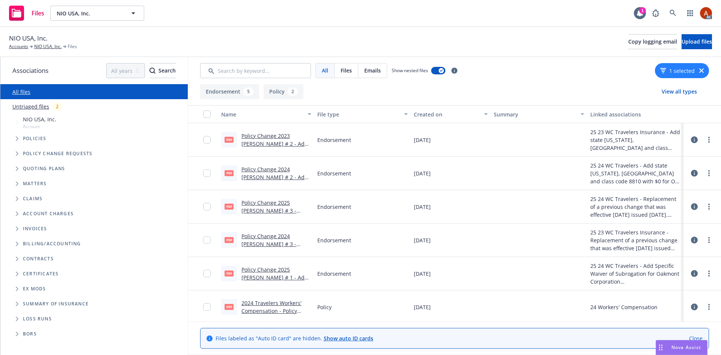
scroll to position [36, 0]
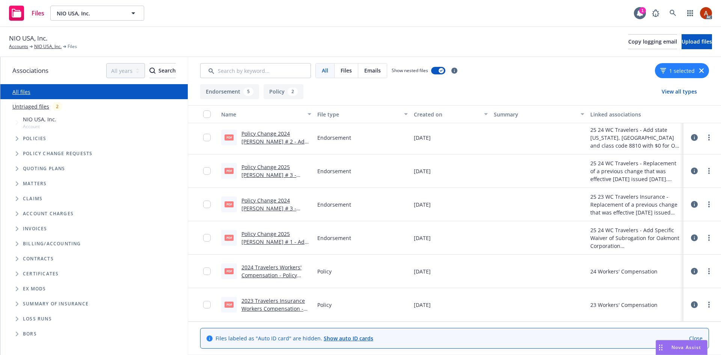
click at [283, 168] on link "Policy Change 2025 WC ENDT # 3 - Replacement of a previous change that was effe…" at bounding box center [274, 182] width 67 height 39
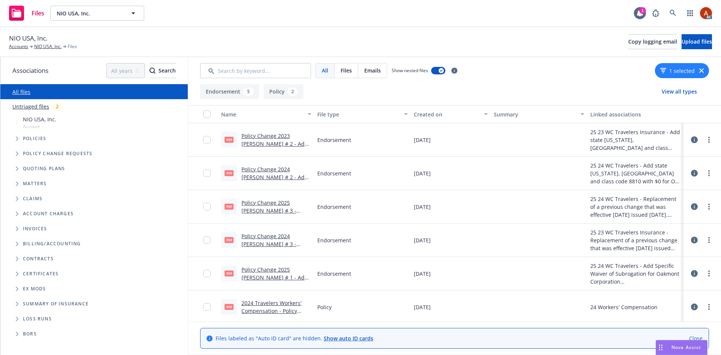
click at [282, 93] on button "Policy 2" at bounding box center [284, 91] width 40 height 15
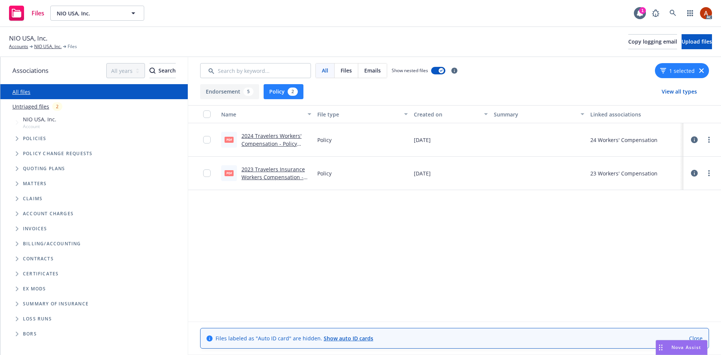
click at [271, 137] on link "2024 Travelers Workers' Compensation - Policy .pdf.pdf" at bounding box center [271, 143] width 60 height 23
click at [230, 92] on button "Endorsement 5" at bounding box center [229, 91] width 59 height 15
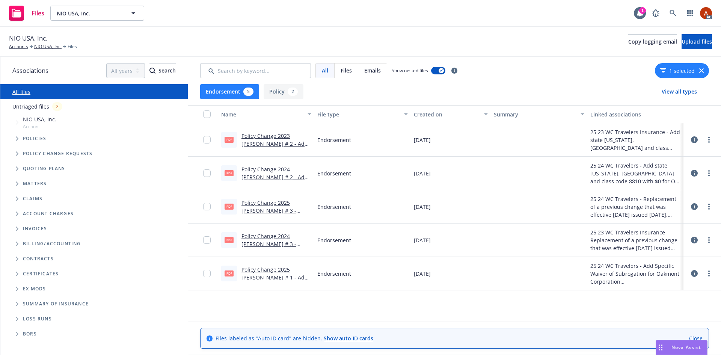
click at [675, 69] on button "1 selected" at bounding box center [677, 71] width 35 height 8
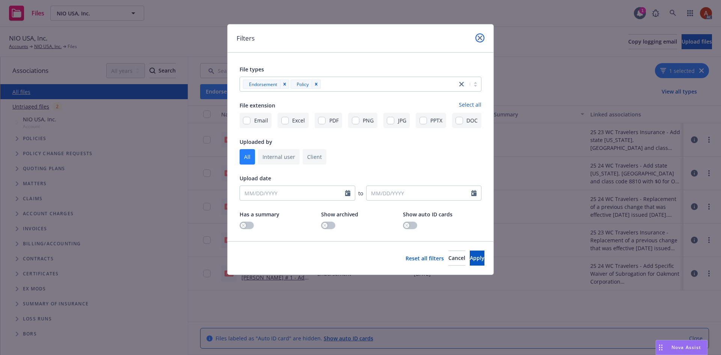
click at [479, 38] on icon "close" at bounding box center [480, 38] width 5 height 5
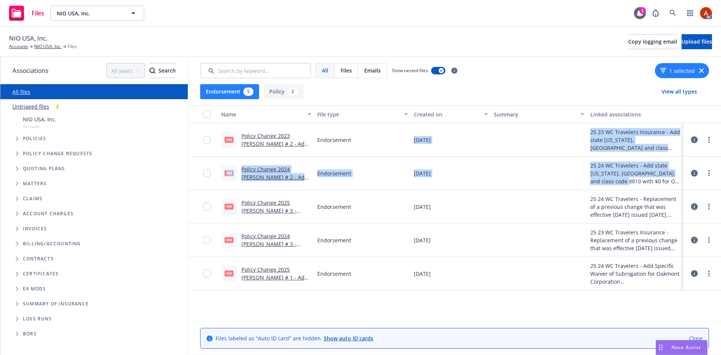
drag, startPoint x: 413, startPoint y: 139, endPoint x: 633, endPoint y: 184, distance: 224.7
click at [633, 184] on div "pdf Policy Change 2023 WC ENDT # 2 - Add state OR, MA and class code 8810 with …" at bounding box center [454, 205] width 533 height 165
click at [508, 174] on div at bounding box center [539, 173] width 96 height 33
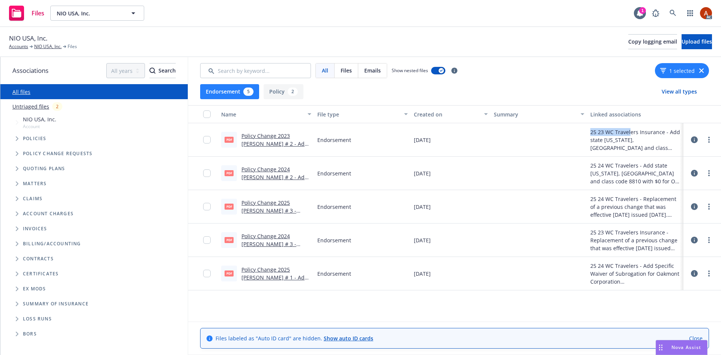
drag, startPoint x: 558, startPoint y: 133, endPoint x: 591, endPoint y: 142, distance: 34.2
click at [630, 134] on div "pdf Policy Change 2023 WC ENDT # 2 - Add state OR, MA and class code 8810 with …" at bounding box center [454, 139] width 533 height 33
click at [534, 143] on div at bounding box center [539, 139] width 96 height 33
click at [270, 136] on link "Policy Change 2023 WC ENDT # 2 - Add state OR, MA and class code 8810 with $0 f…" at bounding box center [275, 159] width 68 height 54
click at [273, 167] on link "Policy Change 2024 WC ENDT # 2 - Add state OR, MA and class code 8810 with $0 f…" at bounding box center [275, 193] width 68 height 54
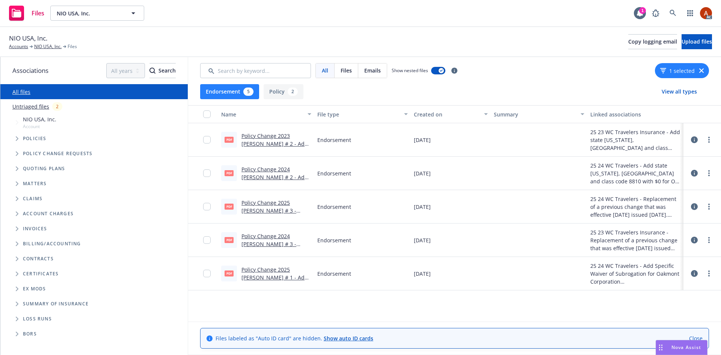
click at [232, 90] on button "Endorsement 5" at bounding box center [229, 91] width 59 height 15
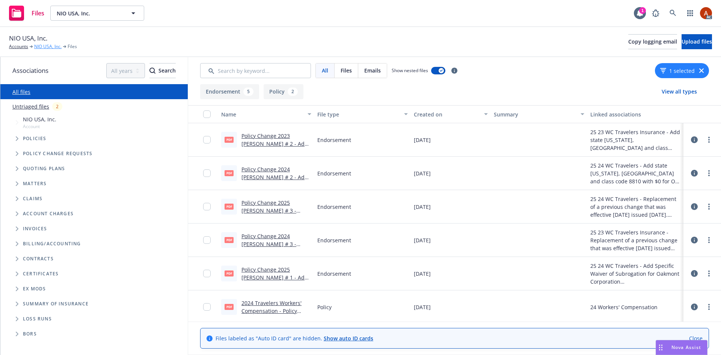
click at [51, 47] on link "NIO USA, Inc." at bounding box center [47, 46] width 27 height 7
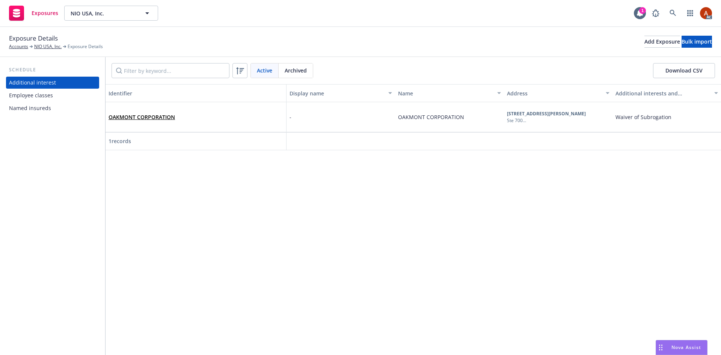
click at [35, 95] on div "Employee classes" at bounding box center [31, 95] width 44 height 12
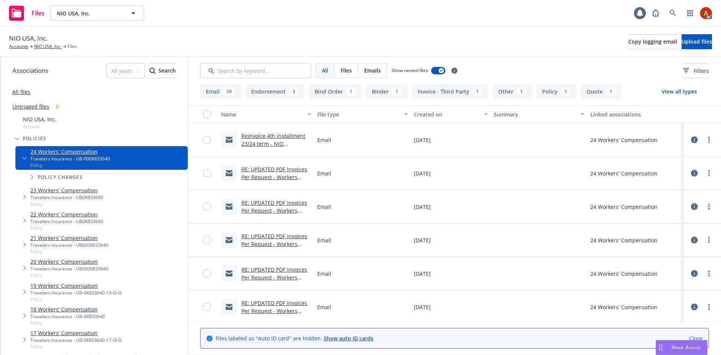
click at [274, 95] on button "Endorsement 3" at bounding box center [275, 91] width 59 height 15
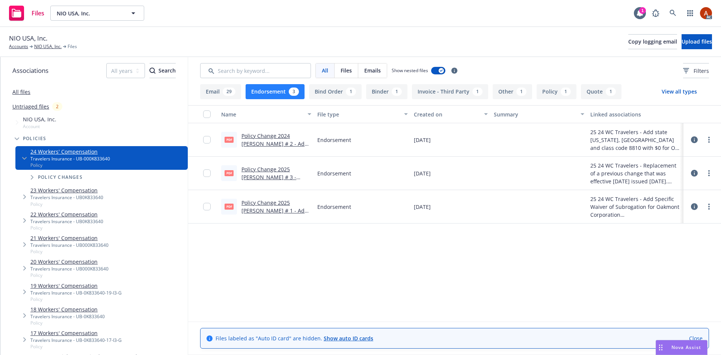
click at [274, 137] on link "Policy Change 2024 WC ENDT # 2 - Add state OR, MA and class code 8810 with $0 f…" at bounding box center [275, 159] width 68 height 54
click at [280, 169] on link "Policy Change 2025 WC ENDT # 3 - Replacement of a previous change that was effe…" at bounding box center [274, 185] width 67 height 39
click at [690, 174] on div at bounding box center [702, 173] width 32 height 24
click at [693, 173] on icon at bounding box center [694, 173] width 7 height 7
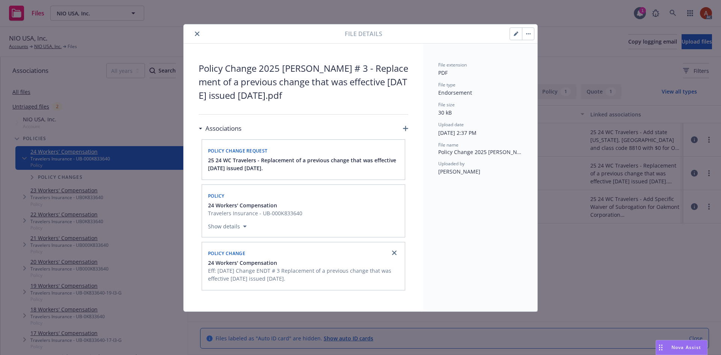
drag, startPoint x: 288, startPoint y: 83, endPoint x: 371, endPoint y: 103, distance: 85.6
click at [371, 103] on div "Policy Change 2025 WC ENDT # 3 - Replacement of a previous change that was effe…" at bounding box center [304, 178] width 210 height 232
click at [354, 83] on span "Policy Change 2025 WC ENDT # 3 - Replacement of a previous change that was effe…" at bounding box center [304, 82] width 210 height 41
drag, startPoint x: 211, startPoint y: 80, endPoint x: 290, endPoint y: 83, distance: 78.9
click at [290, 83] on span "Policy Change 2025 WC ENDT # 3 - Replacement of a previous change that was effe…" at bounding box center [304, 82] width 210 height 41
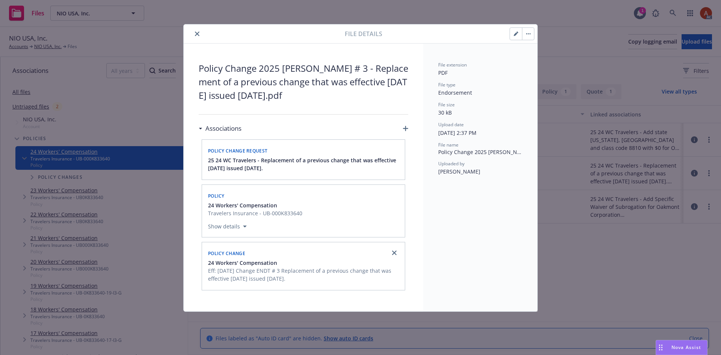
click at [327, 86] on span "Policy Change 2025 WC ENDT # 3 - Replacement of a previous change that was effe…" at bounding box center [304, 82] width 210 height 41
drag, startPoint x: 347, startPoint y: 66, endPoint x: 335, endPoint y: 98, distance: 34.0
click at [335, 98] on span "Policy Change 2025 WC ENDT # 3 - Replacement of a previous change that was effe…" at bounding box center [304, 82] width 210 height 41
copy span "Replacement of a previous change that was effective 01.13.2025 issued 01.15.202…"
click at [197, 34] on icon "close" at bounding box center [197, 34] width 5 height 5
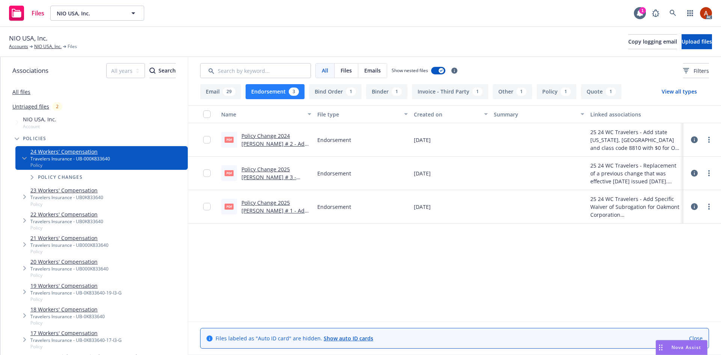
click at [277, 203] on link "Policy Change 2025 WC ENDT # 1 - Add Specific Waiver of Subrogation for Oakmont…" at bounding box center [274, 218] width 66 height 39
click at [692, 170] on icon at bounding box center [694, 173] width 7 height 7
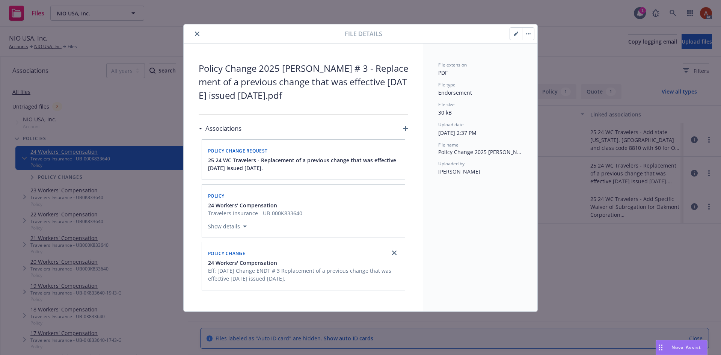
click at [197, 33] on icon "close" at bounding box center [197, 34] width 5 height 5
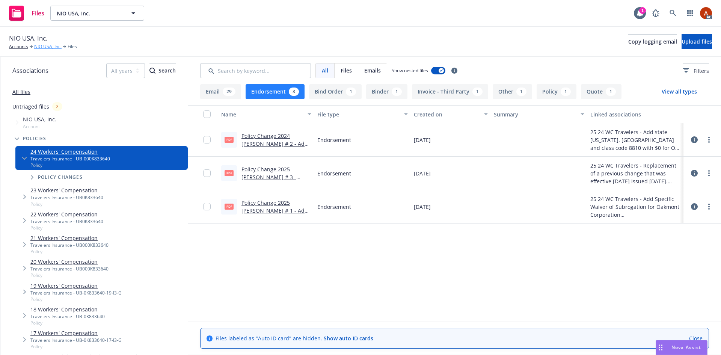
click at [51, 45] on link "NIO USA, Inc." at bounding box center [47, 46] width 27 height 7
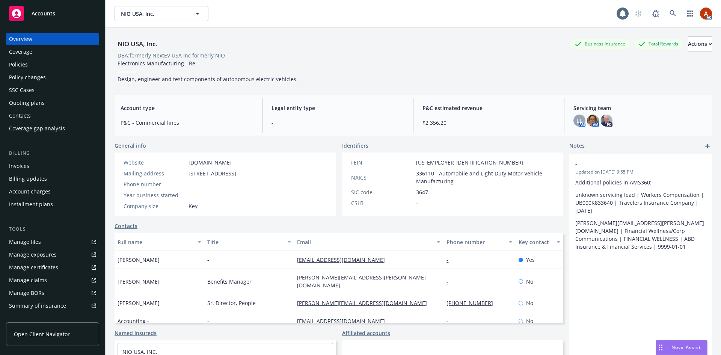
drag, startPoint x: 0, startPoint y: 0, endPoint x: 417, endPoint y: 173, distance: 451.6
click at [417, 173] on span "336110 - Automobile and Light Duty Motor Vehicle Manufacturing" at bounding box center [485, 177] width 139 height 16
copy span "336110"
click at [365, 187] on div "FEIN [US_EMPLOYER_IDENTIFICATION_NUMBER] NAICS 336110 - Automobile and Light Du…" at bounding box center [453, 182] width 210 height 48
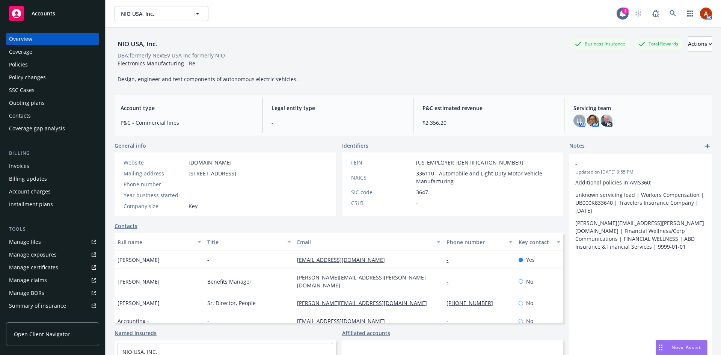
click at [409, 188] on div "SIC code" at bounding box center [382, 192] width 62 height 8
click at [239, 197] on div "Year business started -" at bounding box center [180, 195] width 119 height 8
click at [31, 77] on div "Policy changes" at bounding box center [27, 77] width 37 height 12
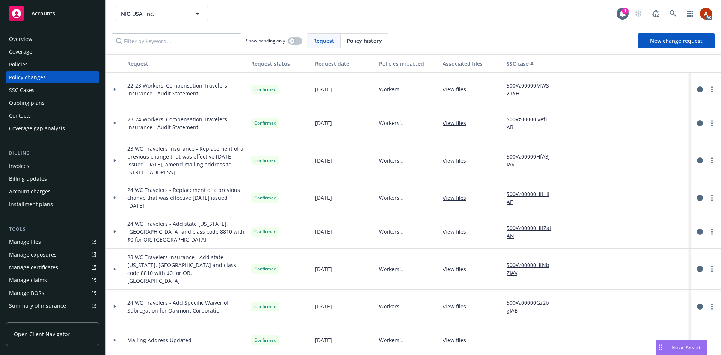
click at [19, 62] on div "Policies" at bounding box center [18, 65] width 19 height 12
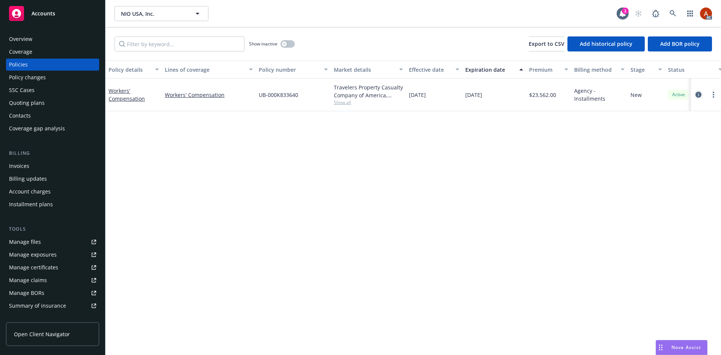
click at [697, 95] on icon "circleInformation" at bounding box center [698, 95] width 6 height 6
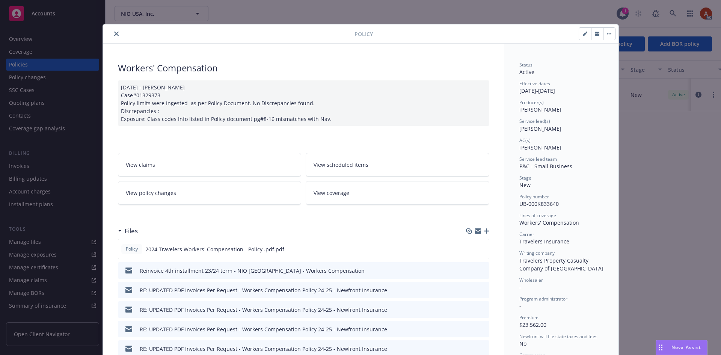
click at [159, 194] on span "View policy changes" at bounding box center [151, 193] width 50 height 8
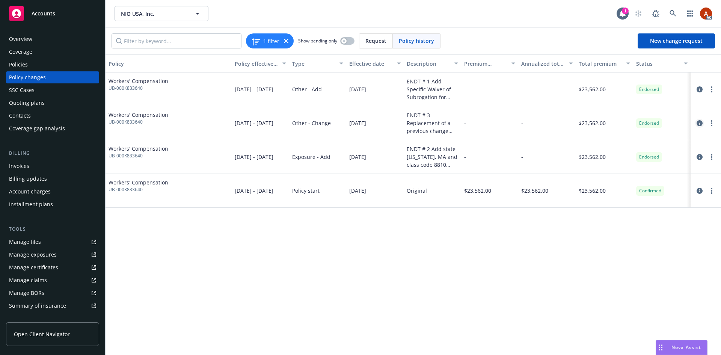
click at [701, 121] on icon "circleInformation" at bounding box center [699, 123] width 6 height 6
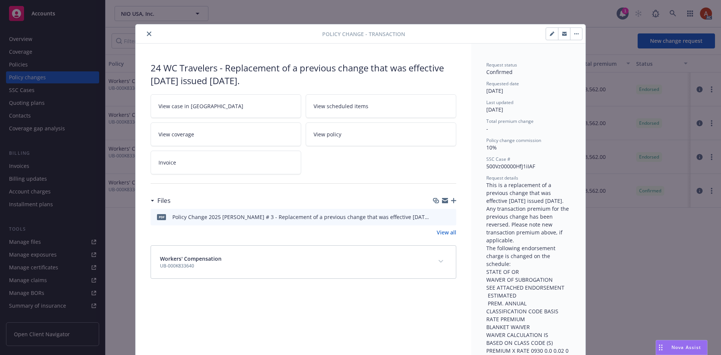
click at [181, 105] on span "View case in [GEOGRAPHIC_DATA]" at bounding box center [200, 106] width 85 height 8
click at [147, 35] on icon "close" at bounding box center [149, 34] width 5 height 5
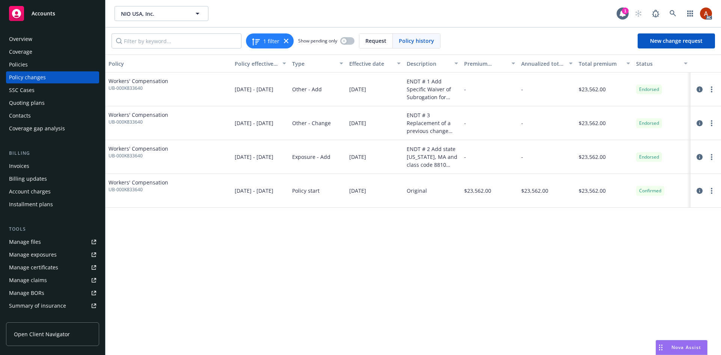
click at [17, 40] on div "Overview" at bounding box center [20, 39] width 23 height 12
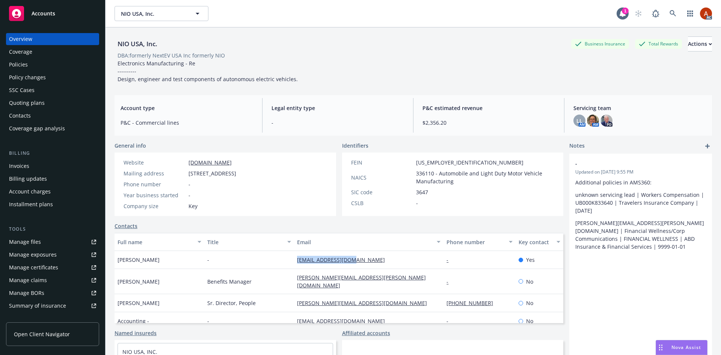
click at [355, 264] on div "[PERSON_NAME] - [PERSON_NAME][EMAIL_ADDRESS][DOMAIN_NAME] - Yes" at bounding box center [339, 260] width 449 height 18
drag, startPoint x: 277, startPoint y: 296, endPoint x: 361, endPoint y: 300, distance: 84.6
click at [361, 300] on div "[PERSON_NAME] Director, People [PERSON_NAME][EMAIL_ADDRESS][DOMAIN_NAME] [PHONE…" at bounding box center [339, 303] width 449 height 18
copy div "[PERSON_NAME][EMAIL_ADDRESS][DOMAIN_NAME]"
drag, startPoint x: 185, startPoint y: 162, endPoint x: 227, endPoint y: 167, distance: 41.6
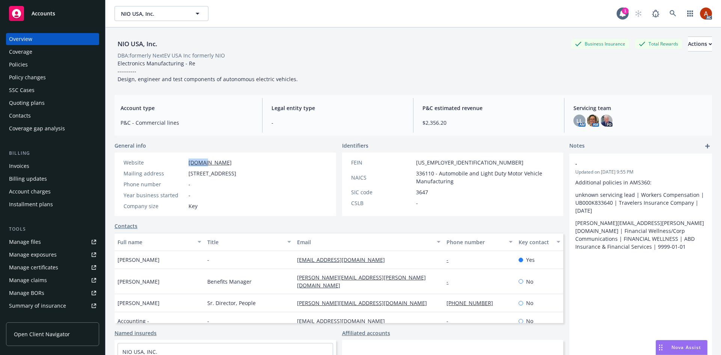
click at [227, 167] on div "Website [DOMAIN_NAME] Mailing address [STREET_ADDRESS] Phone number - Year busi…" at bounding box center [180, 183] width 119 height 51
click at [400, 190] on div "SIC code" at bounding box center [382, 192] width 62 height 8
click at [39, 105] on div "Quoting plans" at bounding box center [27, 103] width 36 height 12
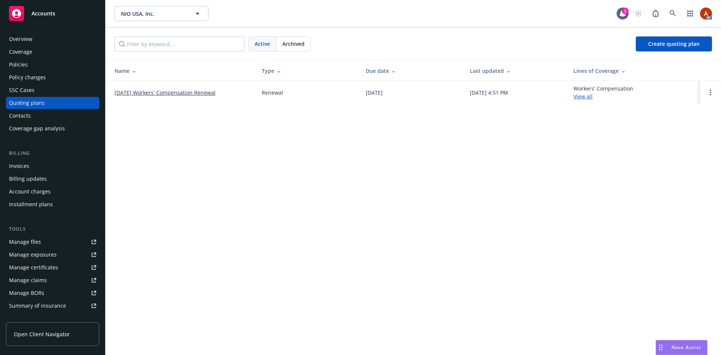
click at [190, 93] on link "[DATE] Workers' Compensation Renewal" at bounding box center [165, 93] width 101 height 8
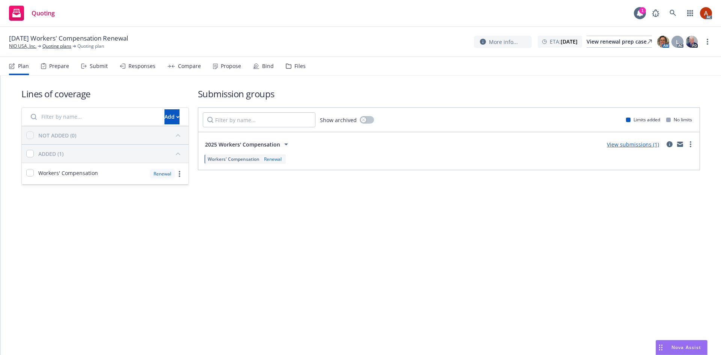
click at [62, 65] on div "Prepare" at bounding box center [59, 66] width 20 height 6
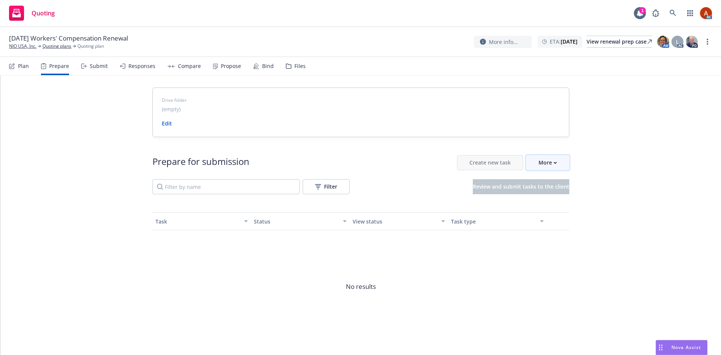
click at [542, 163] on div "More" at bounding box center [547, 162] width 18 height 14
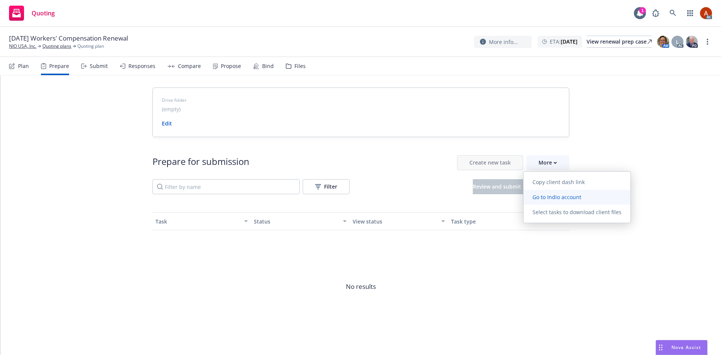
click at [543, 195] on span "Go to Indio account" at bounding box center [556, 196] width 67 height 7
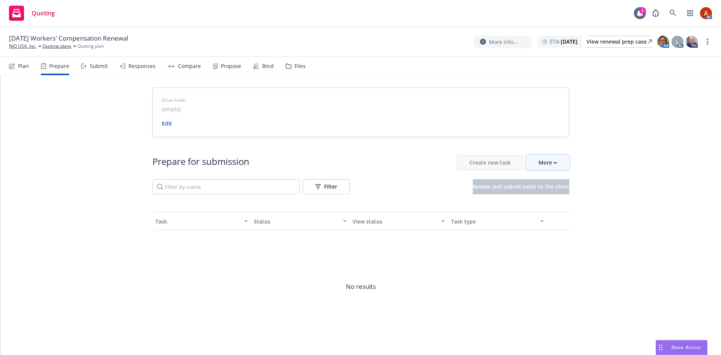
click at [538, 162] on div "More" at bounding box center [547, 162] width 18 height 14
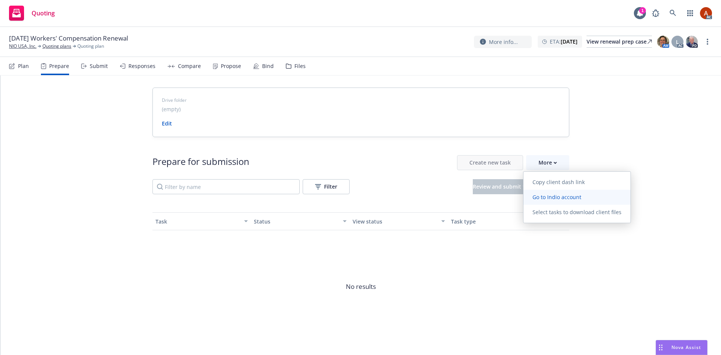
click at [545, 197] on span "Go to Indio account" at bounding box center [556, 196] width 67 height 7
